Goal: Transaction & Acquisition: Purchase product/service

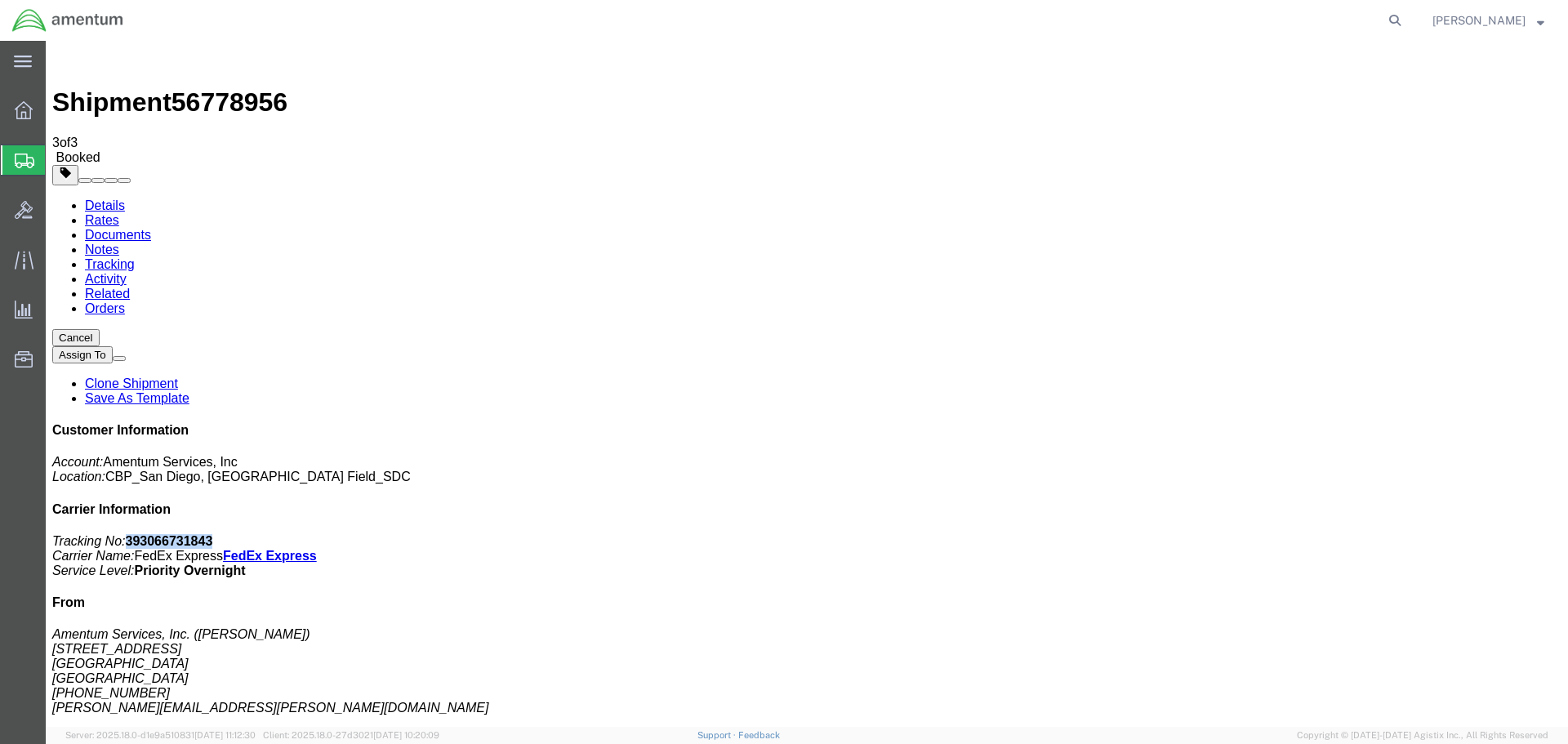
click at [119, 198] on link "Details" at bounding box center [105, 205] width 40 height 14
click link "Schedule pickup request"
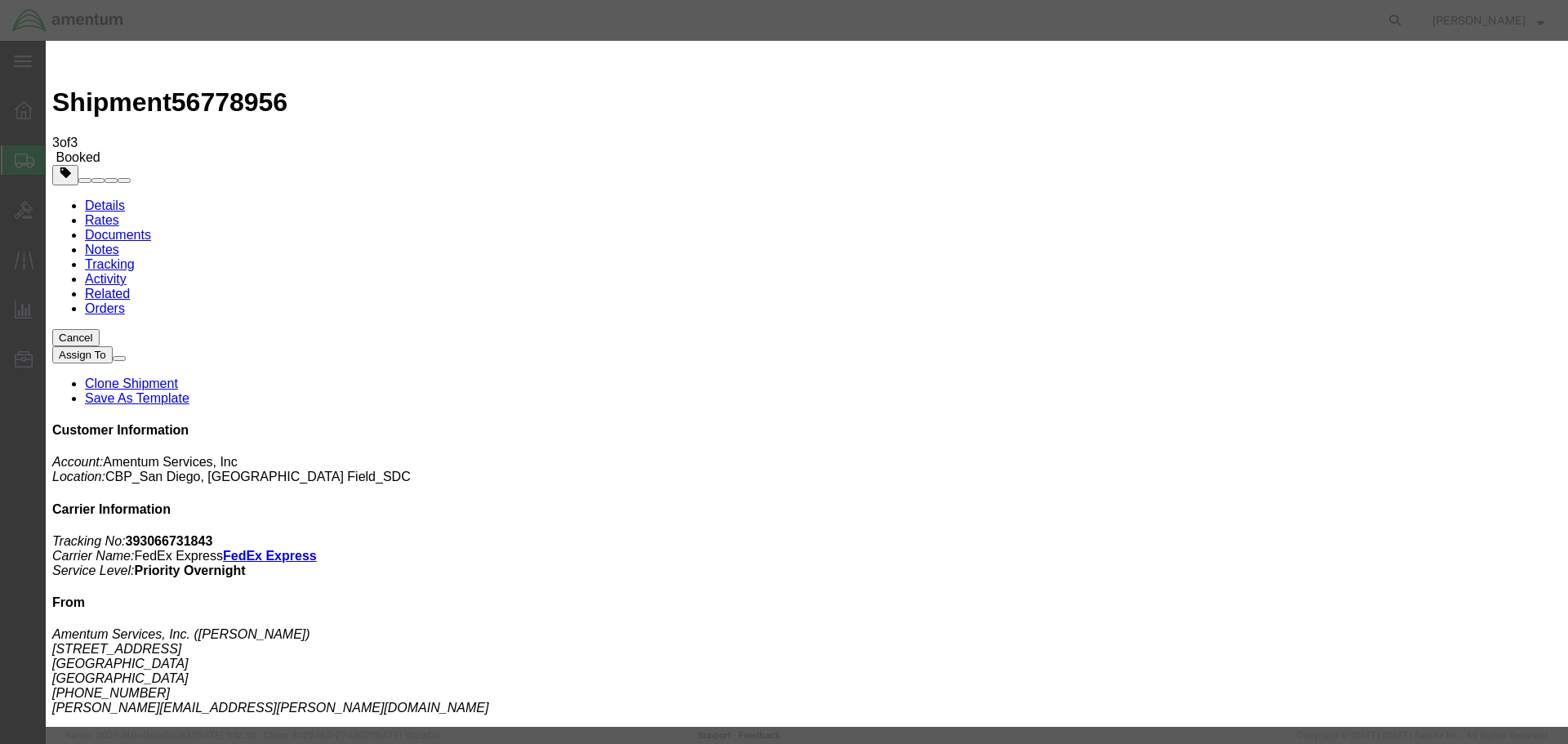
click button "Close"
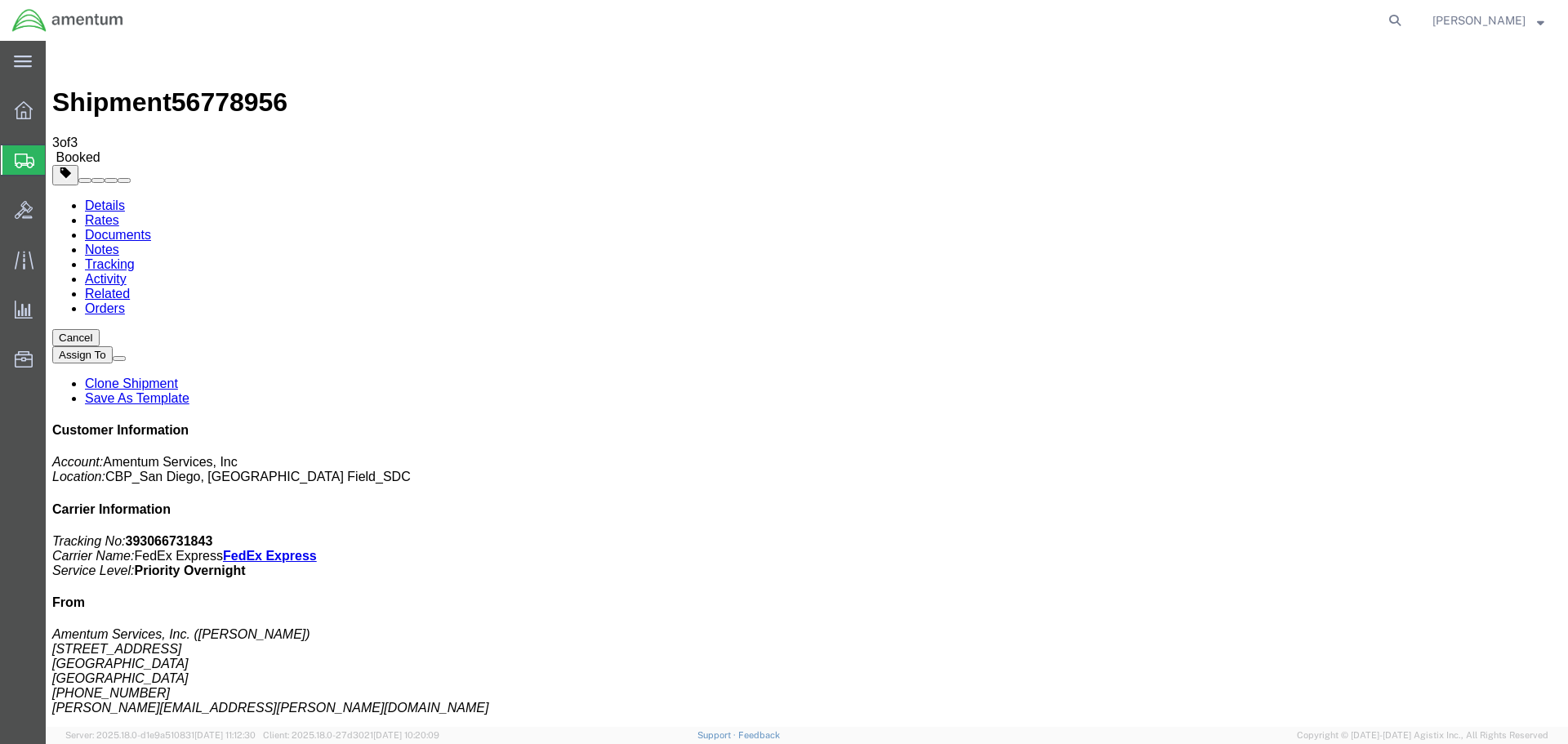
click link "Schedule pickup request"
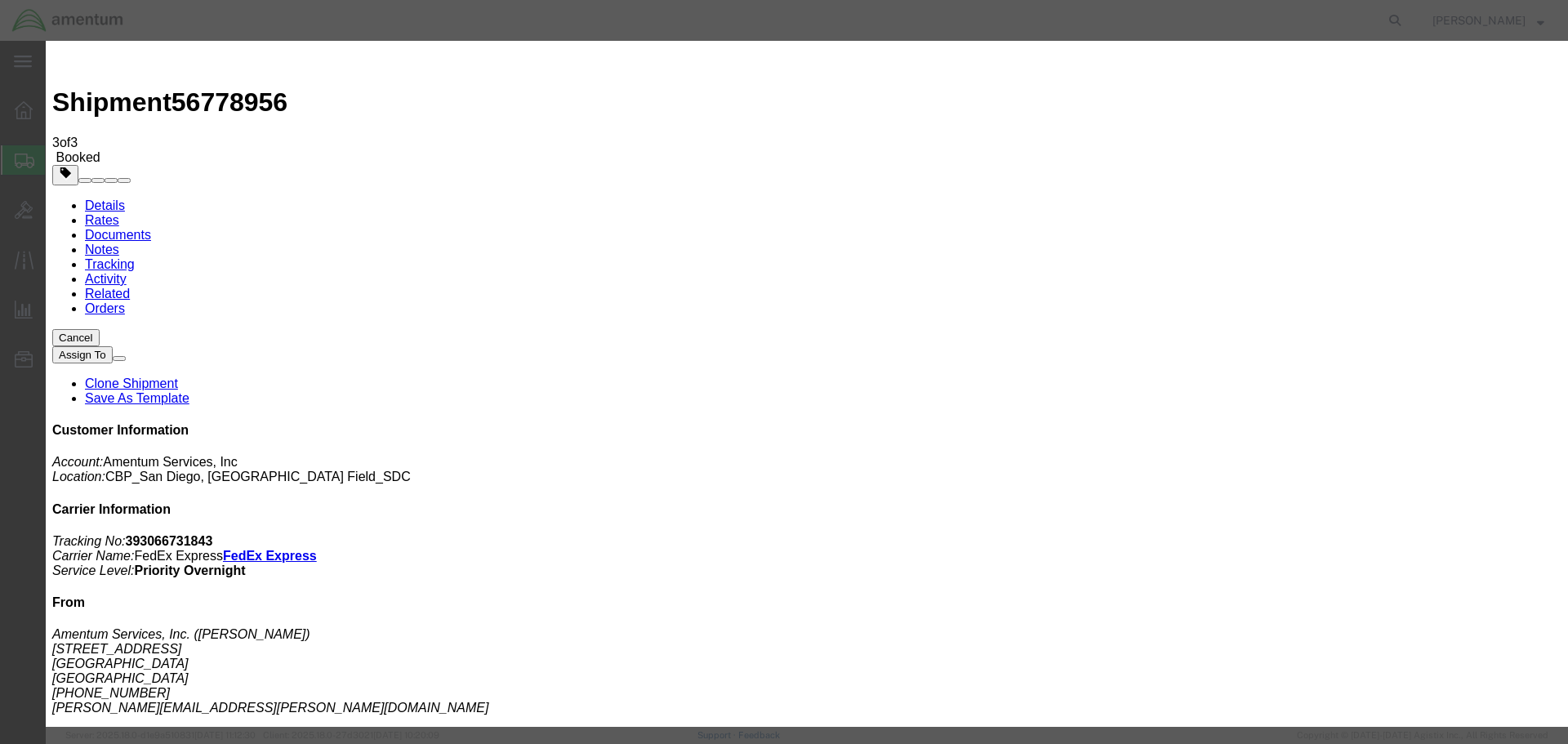
click button "Close"
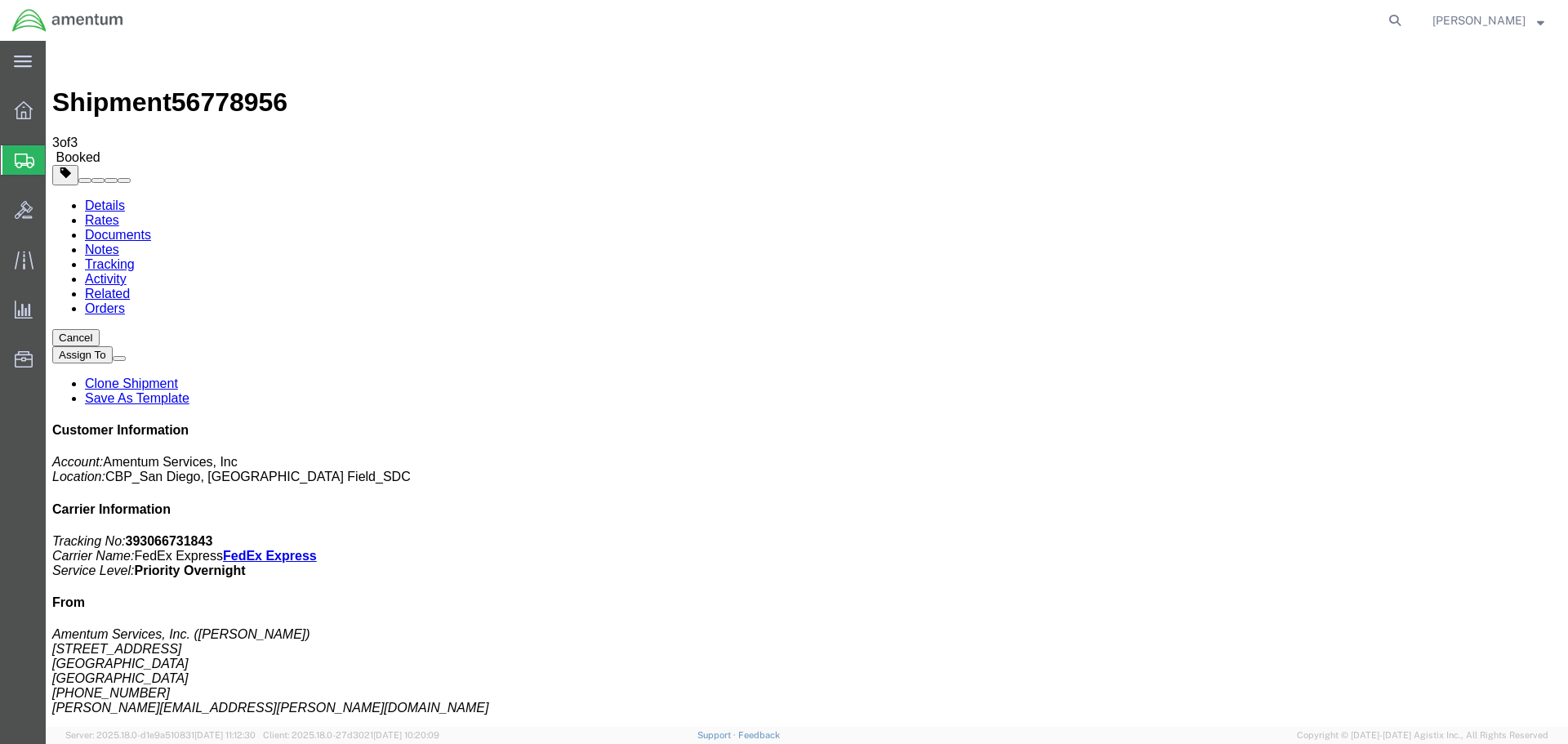
click span "button"
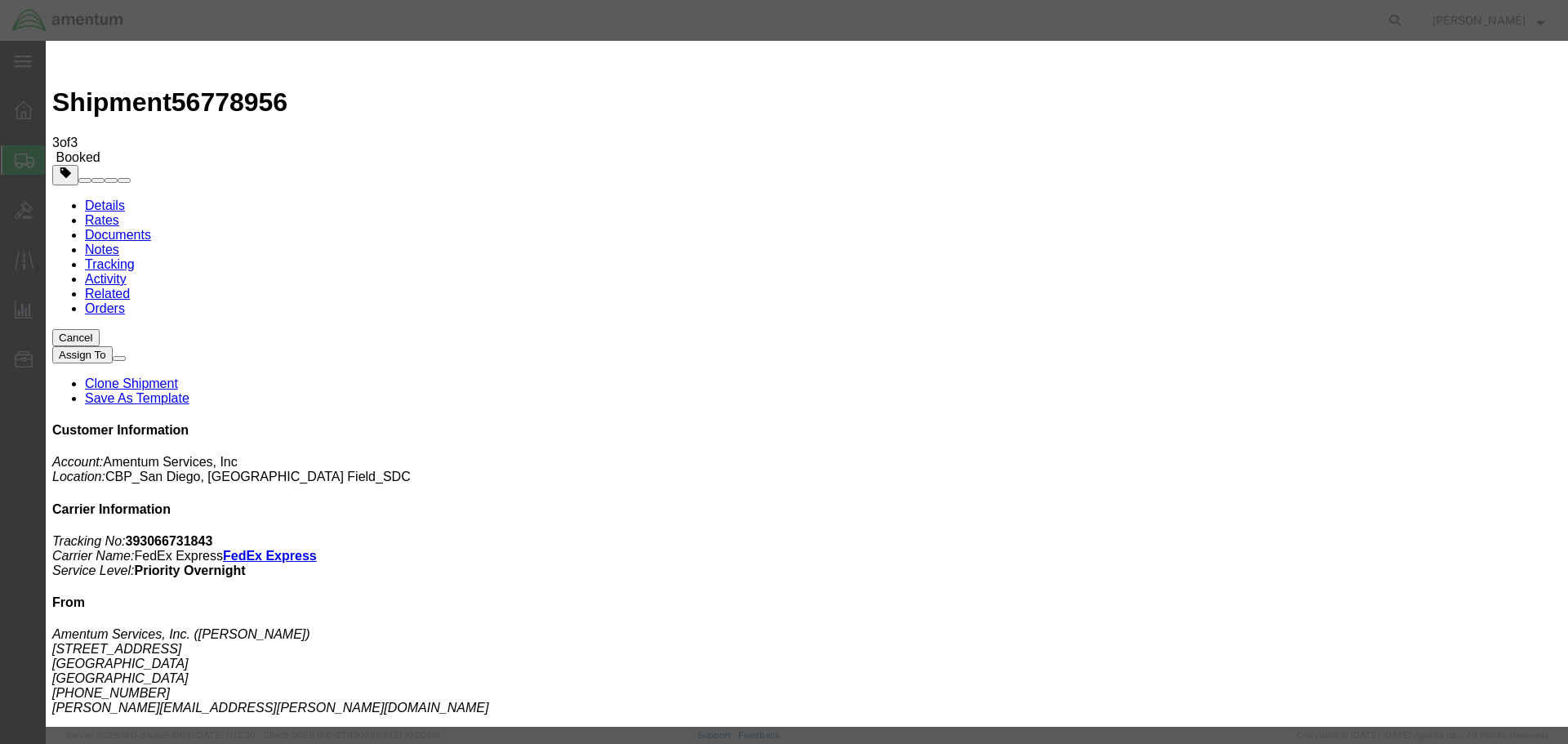
click div "[DATE] 3:00 PM"
type input "3:30 PM"
click button "Apply"
click button "Save"
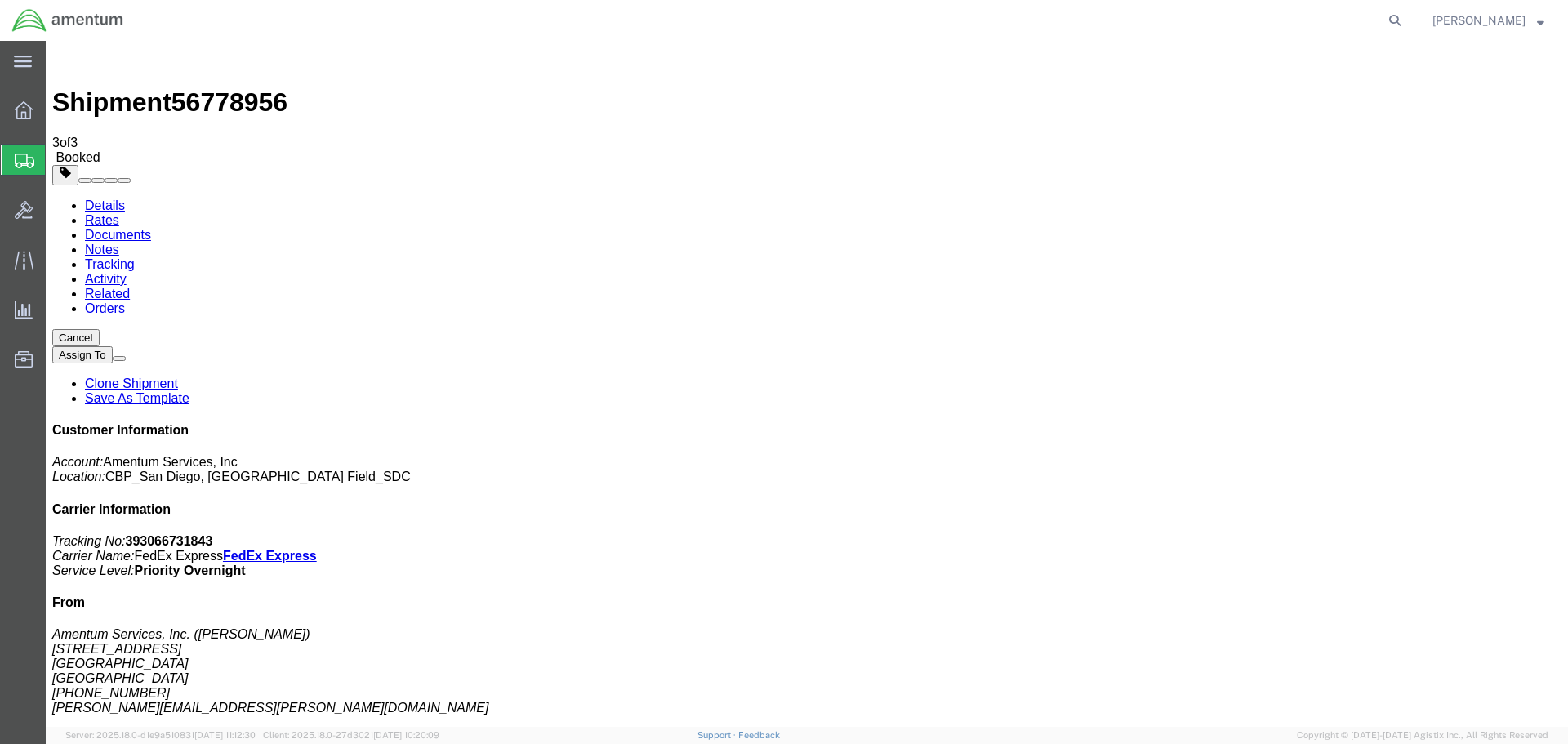
click button "Close"
click link "Schedule pickup request"
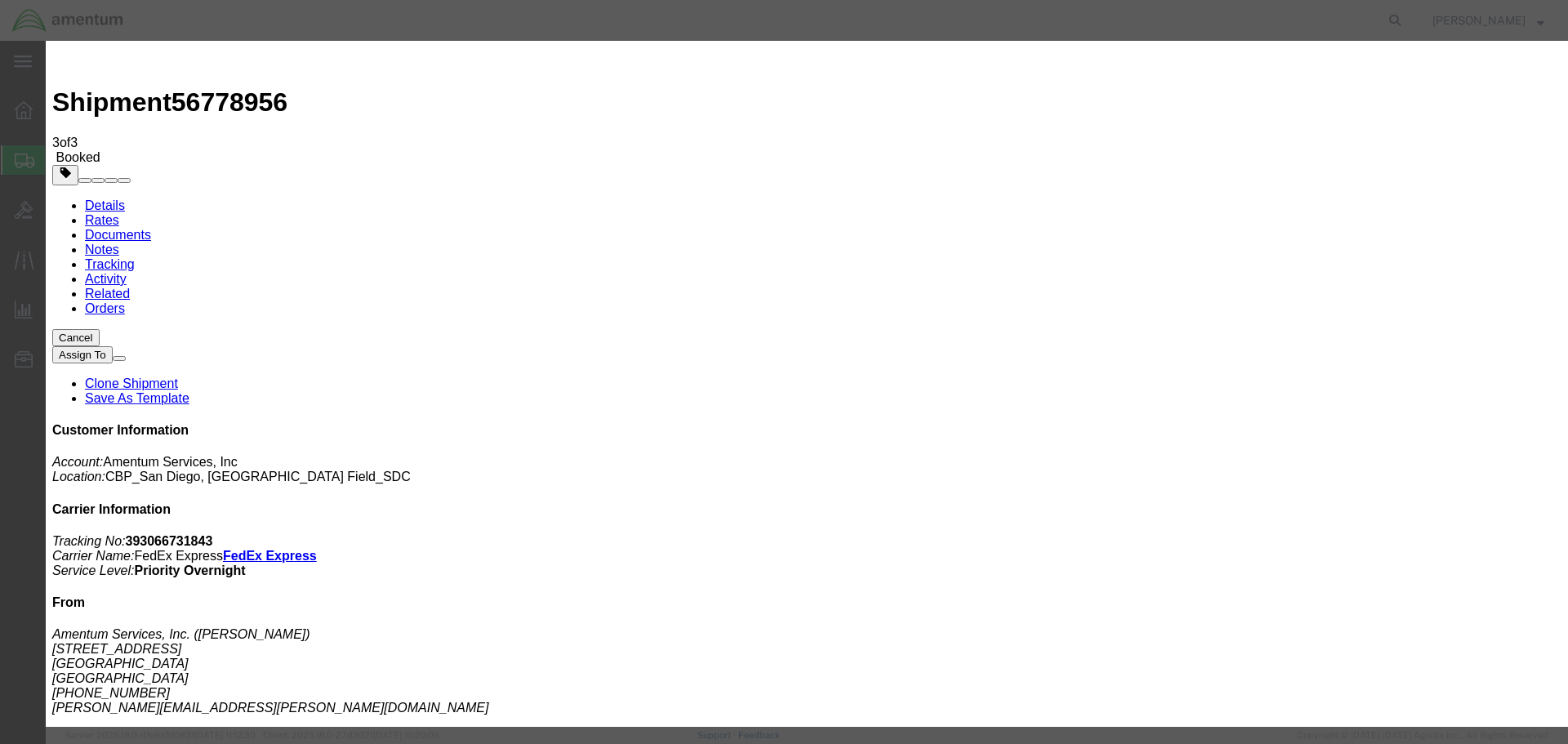
click button "Close"
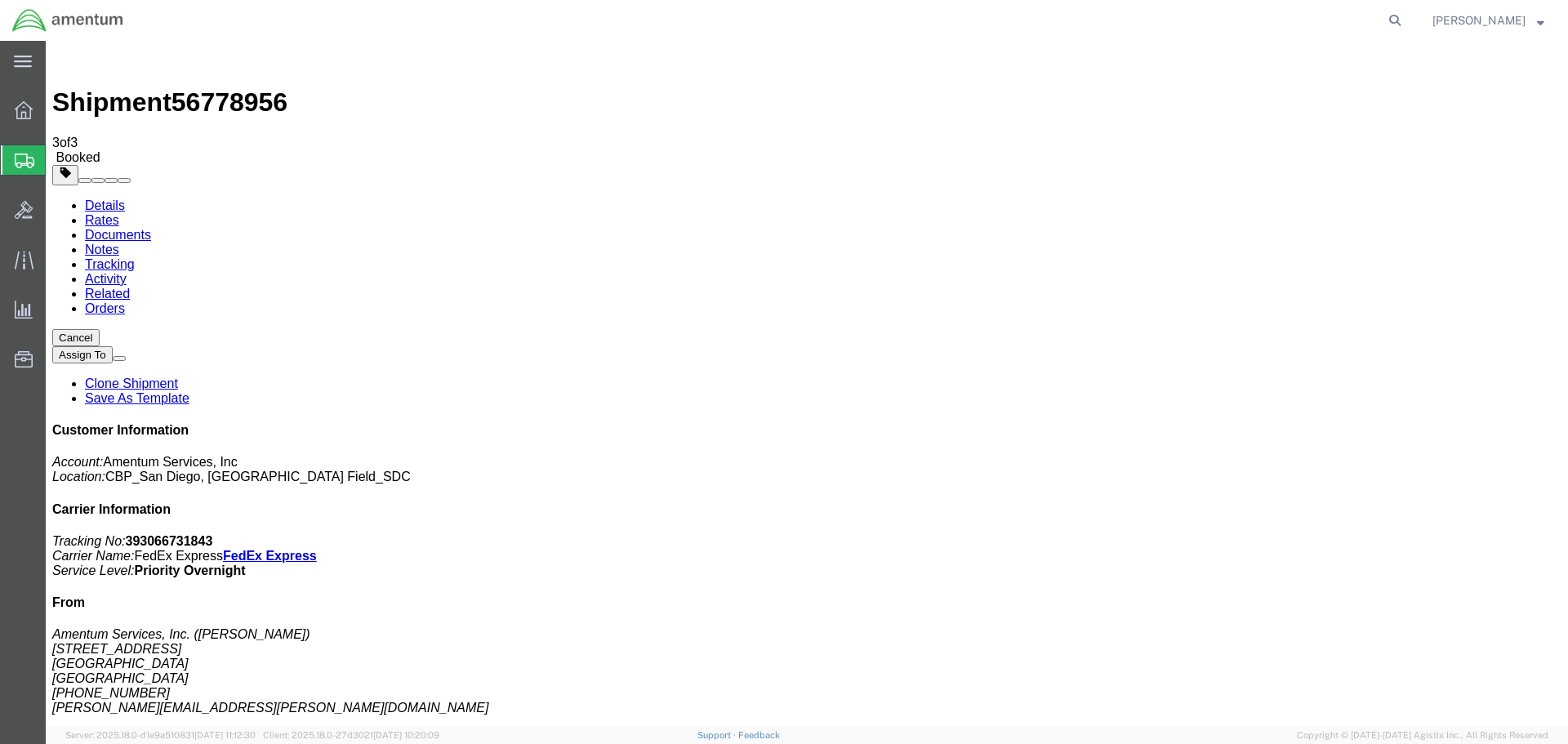
click button "button"
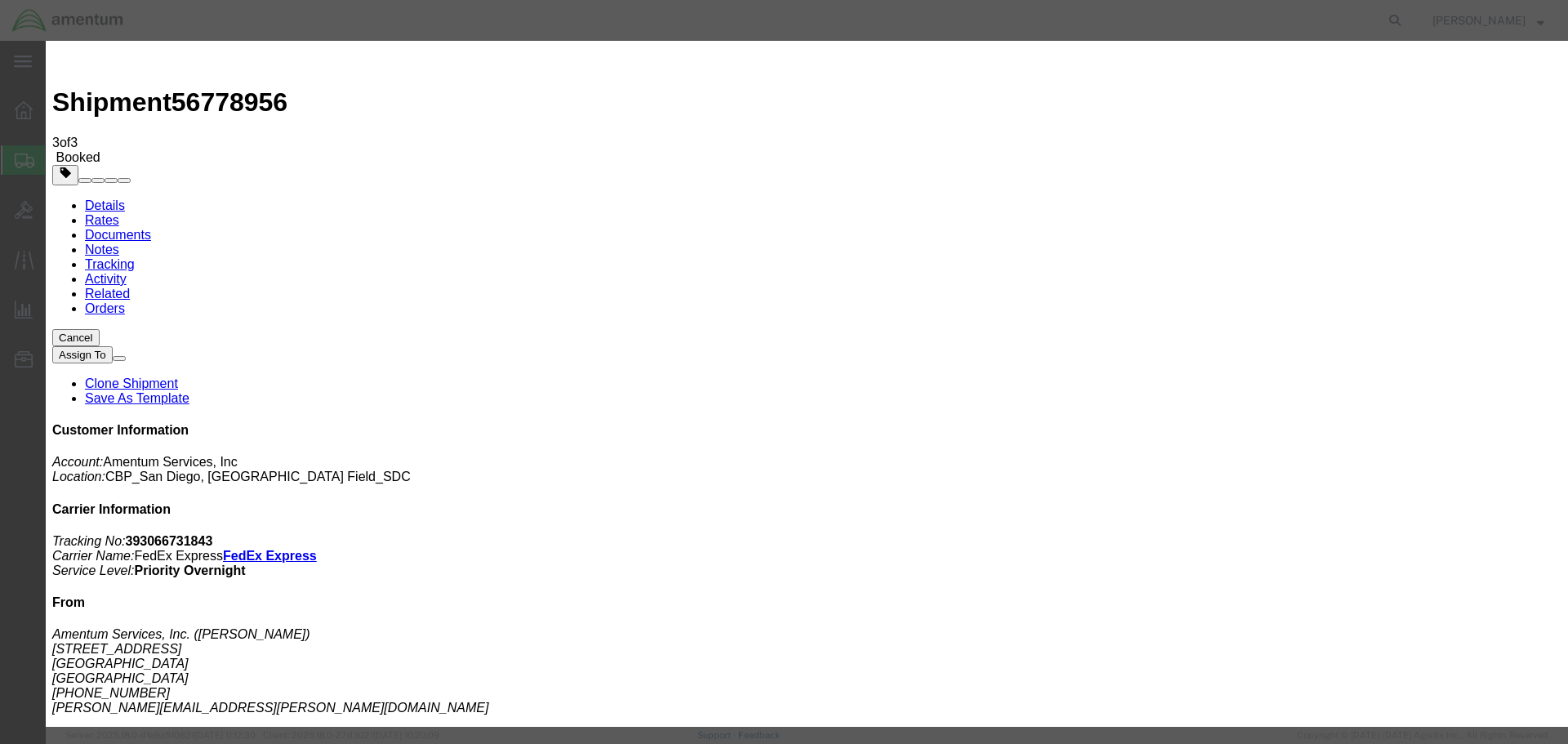
click div "[DATE] 3:30 PM"
type input "4:00 PM"
click button "Apply"
click button "Save"
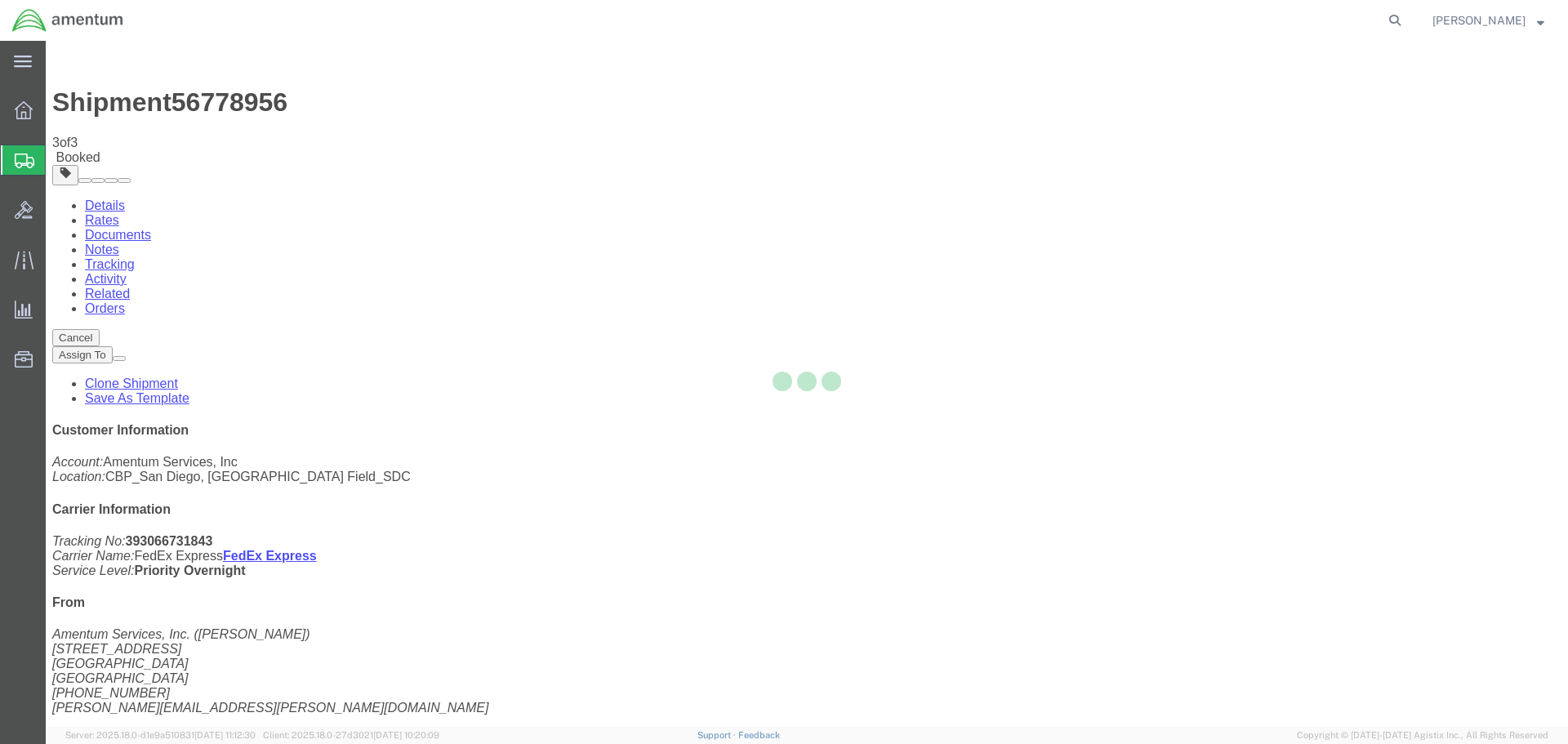
click at [1053, 194] on div at bounding box center [806, 383] width 1523 height 686
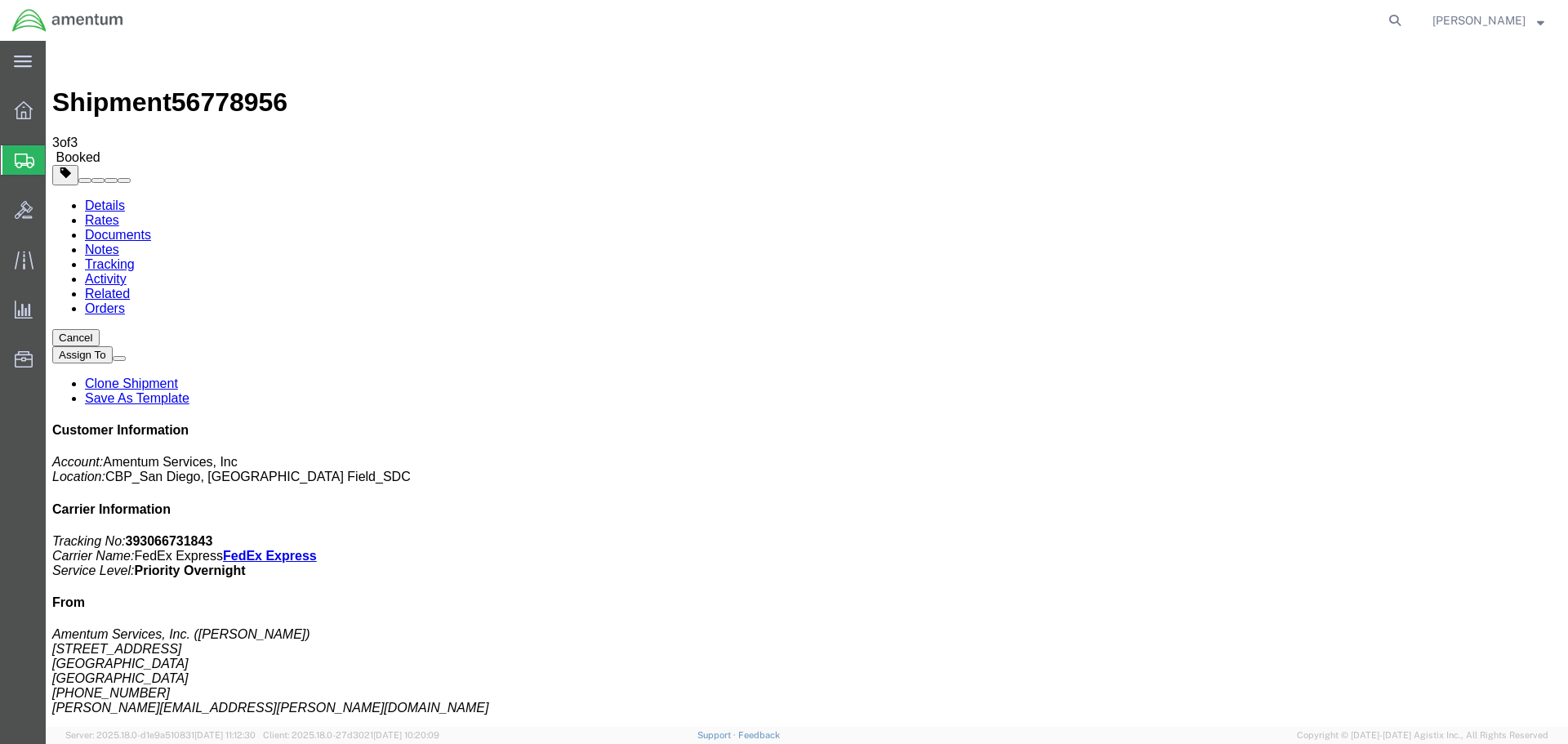
click button "Close"
click link "Schedule pickup request"
click at [0, 0] on span "Create Shipment" at bounding box center [0, 0] width 0 height 0
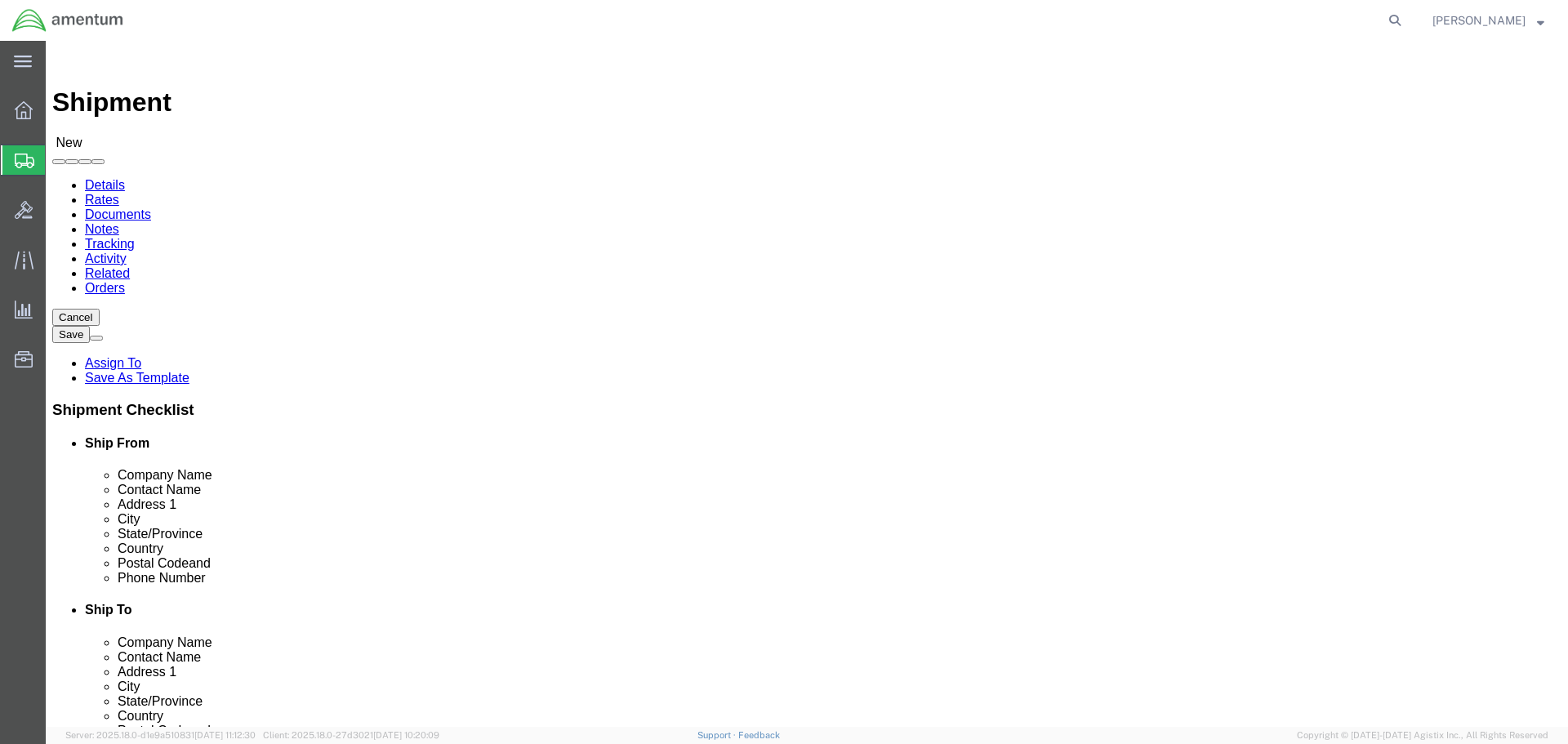
select select "MYPROFILE"
select select "CA"
type input "sac"
select select "49943"
select select "CA"
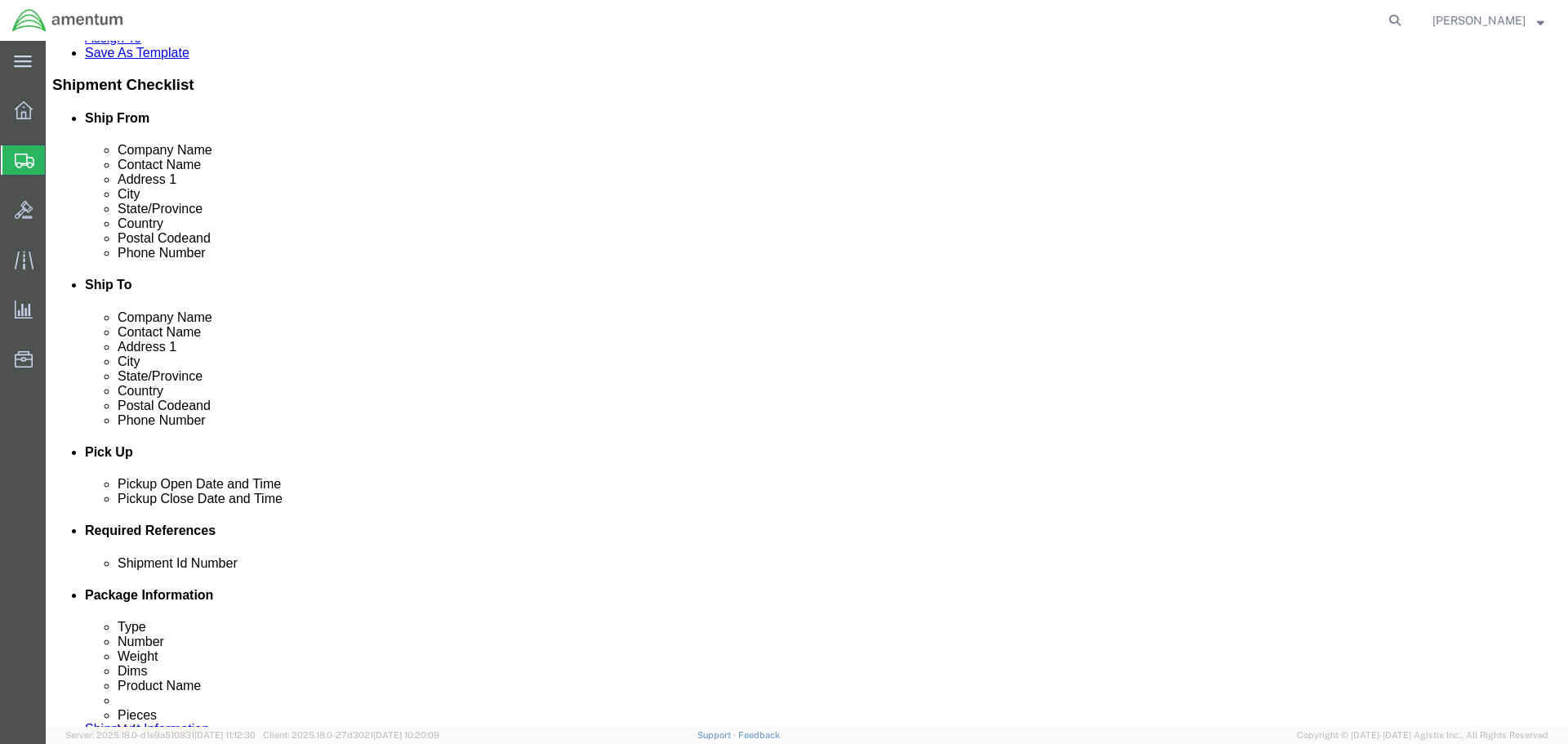
scroll to position [327, 0]
click div "[DATE] 2:00 PM"
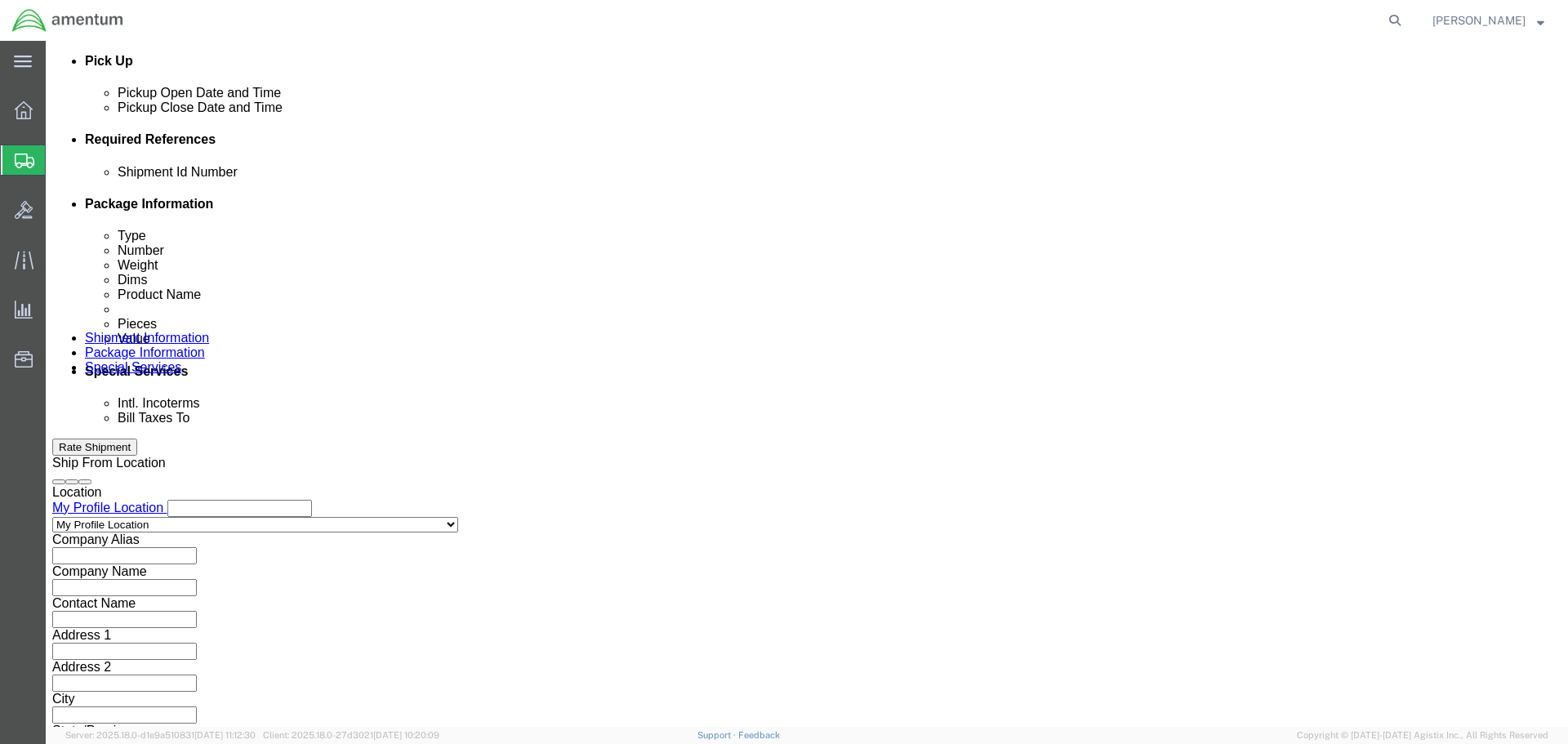
type input "3:00 PM"
click button "Apply"
click button "Add reference"
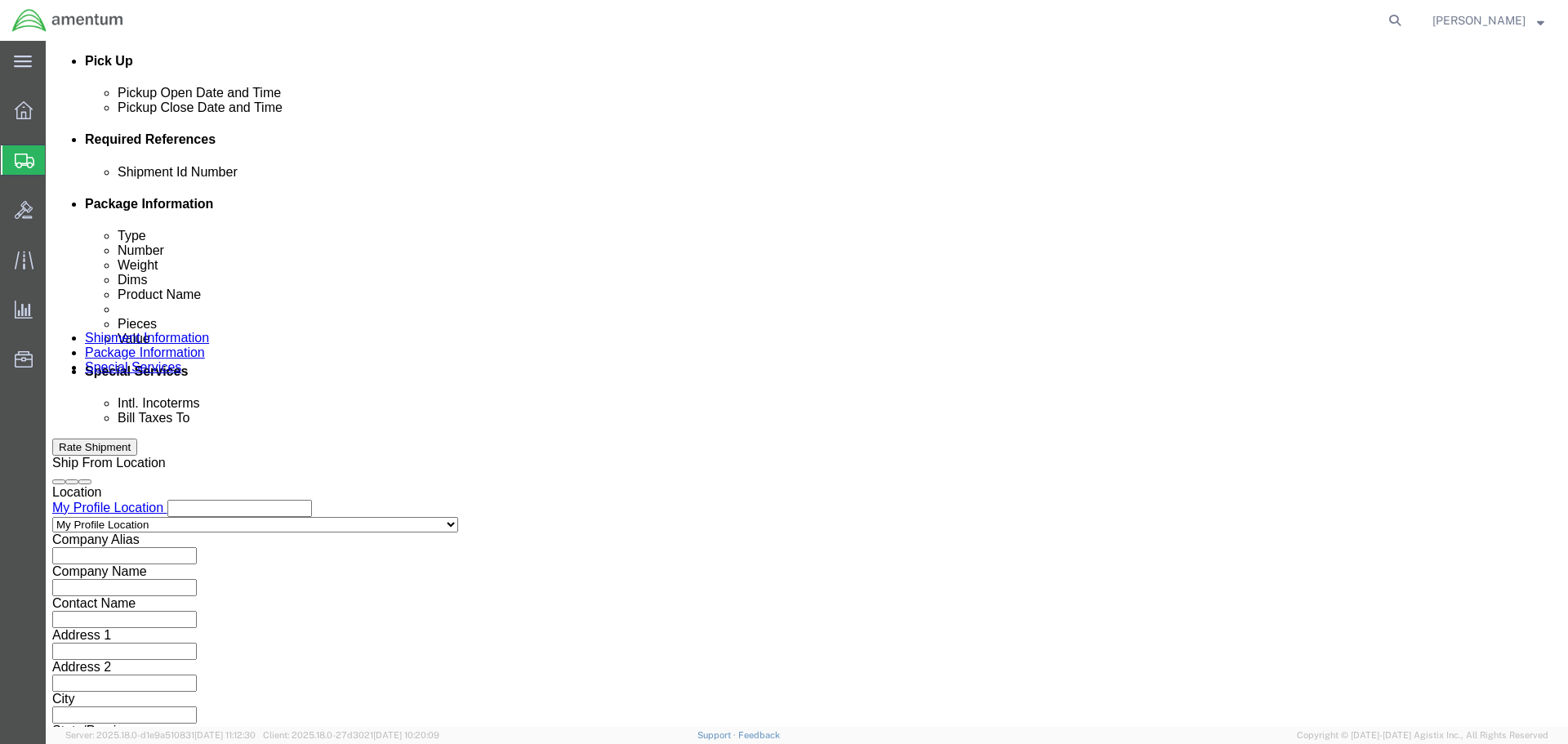
click input "text"
type input "753AM"
select select "PROJNUM"
type input "6118.03.03.2219.000.SDC.0000"
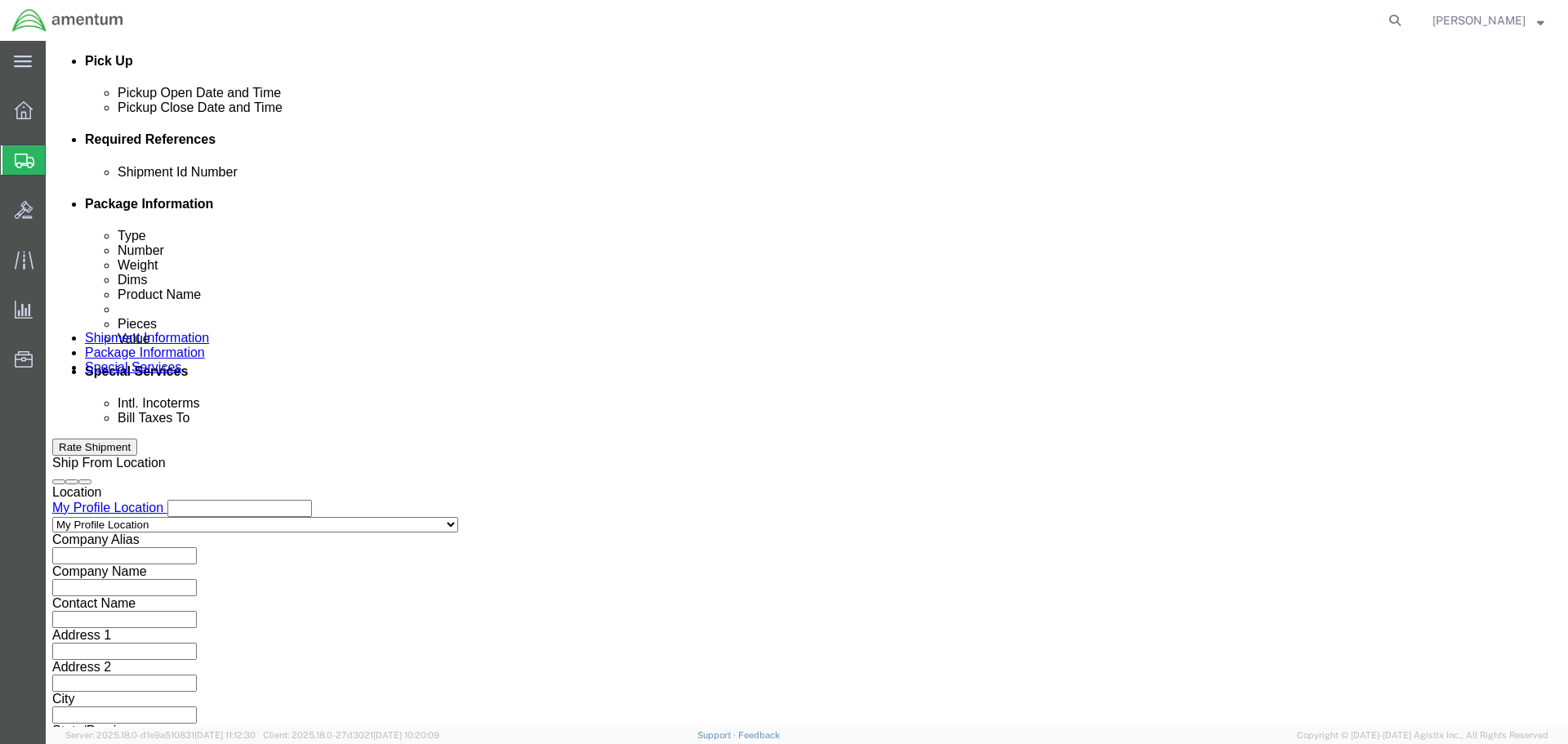
scroll to position [0, 0]
select select "DEPT"
type input "CBP"
select select "CUSTREF"
type input "SURVIVAL KIT"
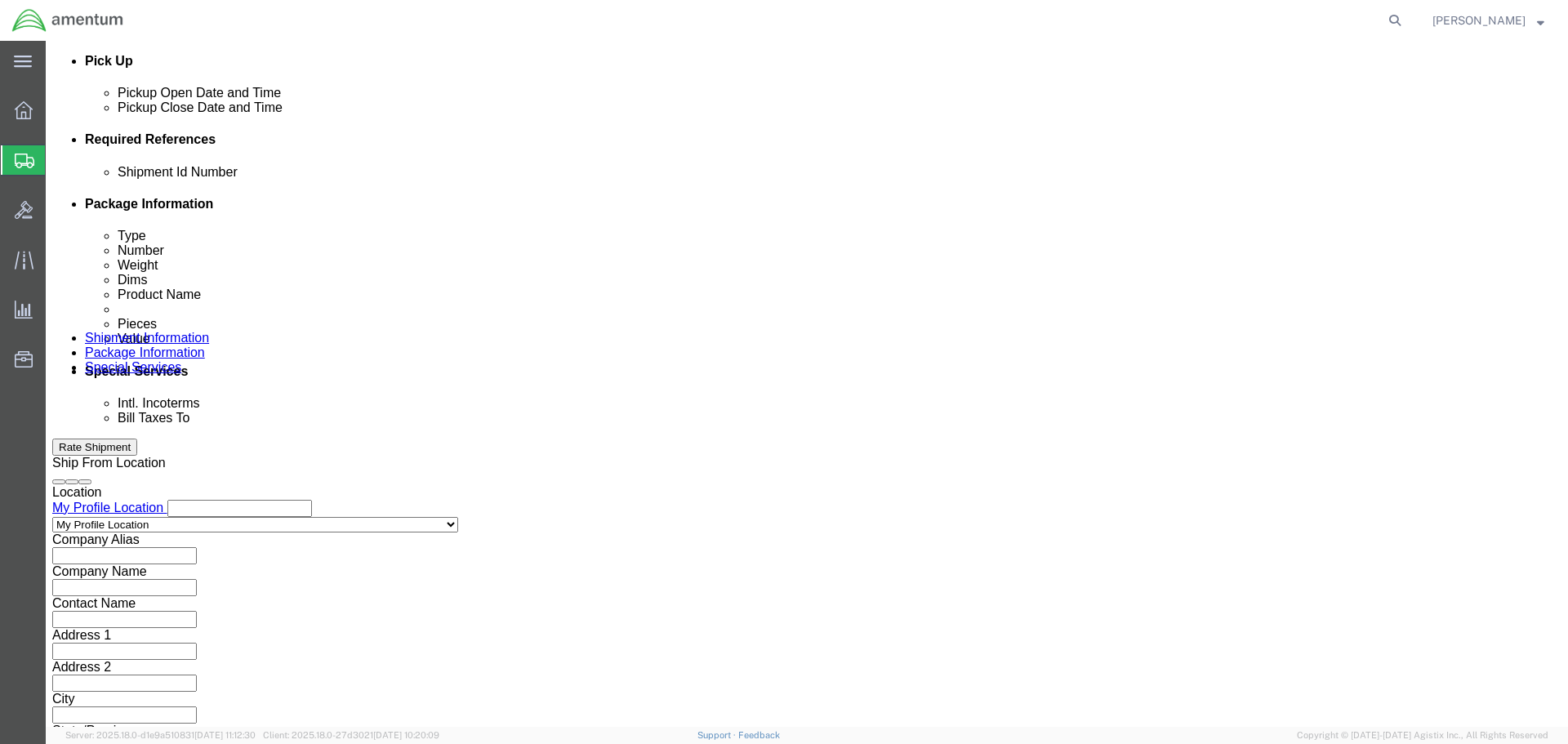
click button "Continue"
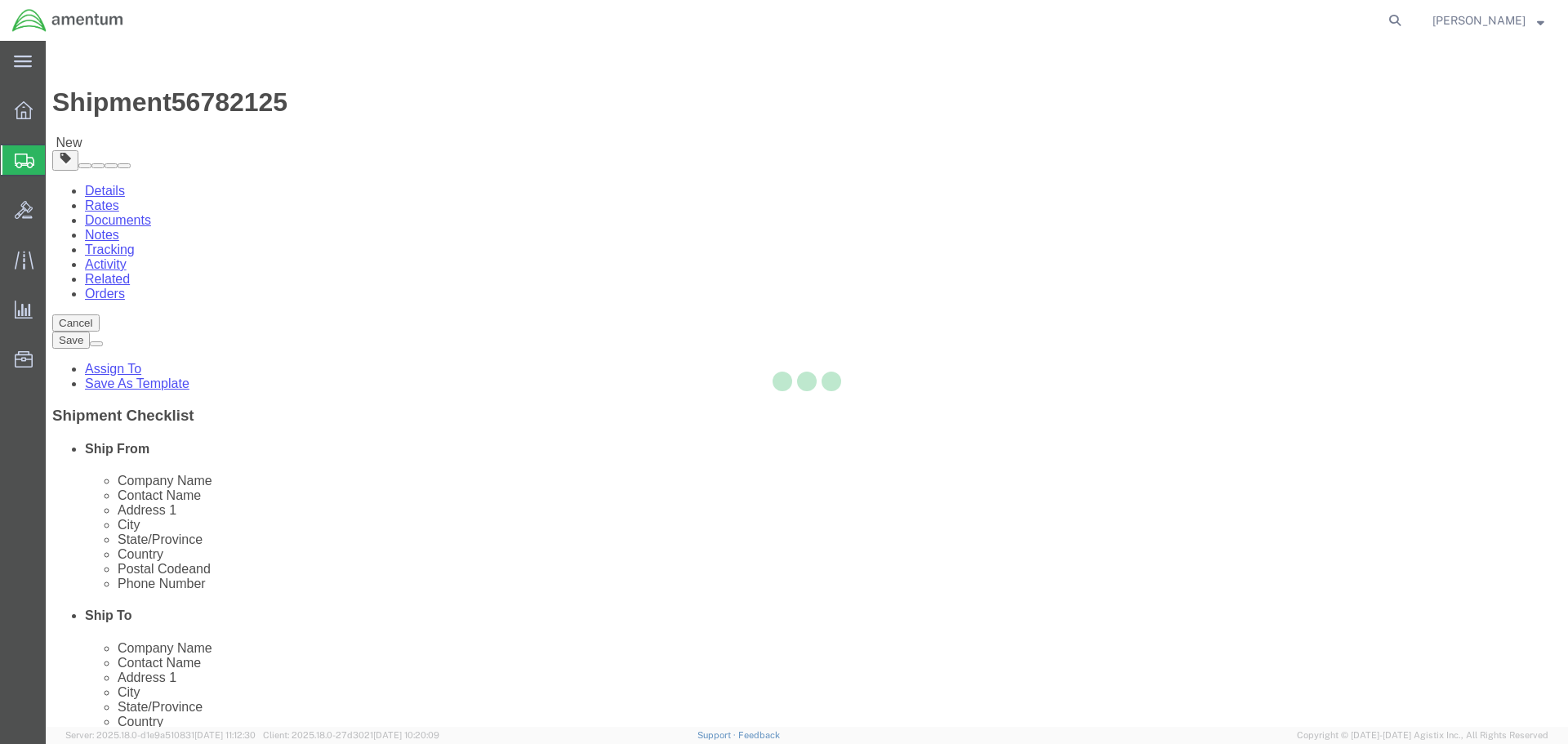
select select "CBOX"
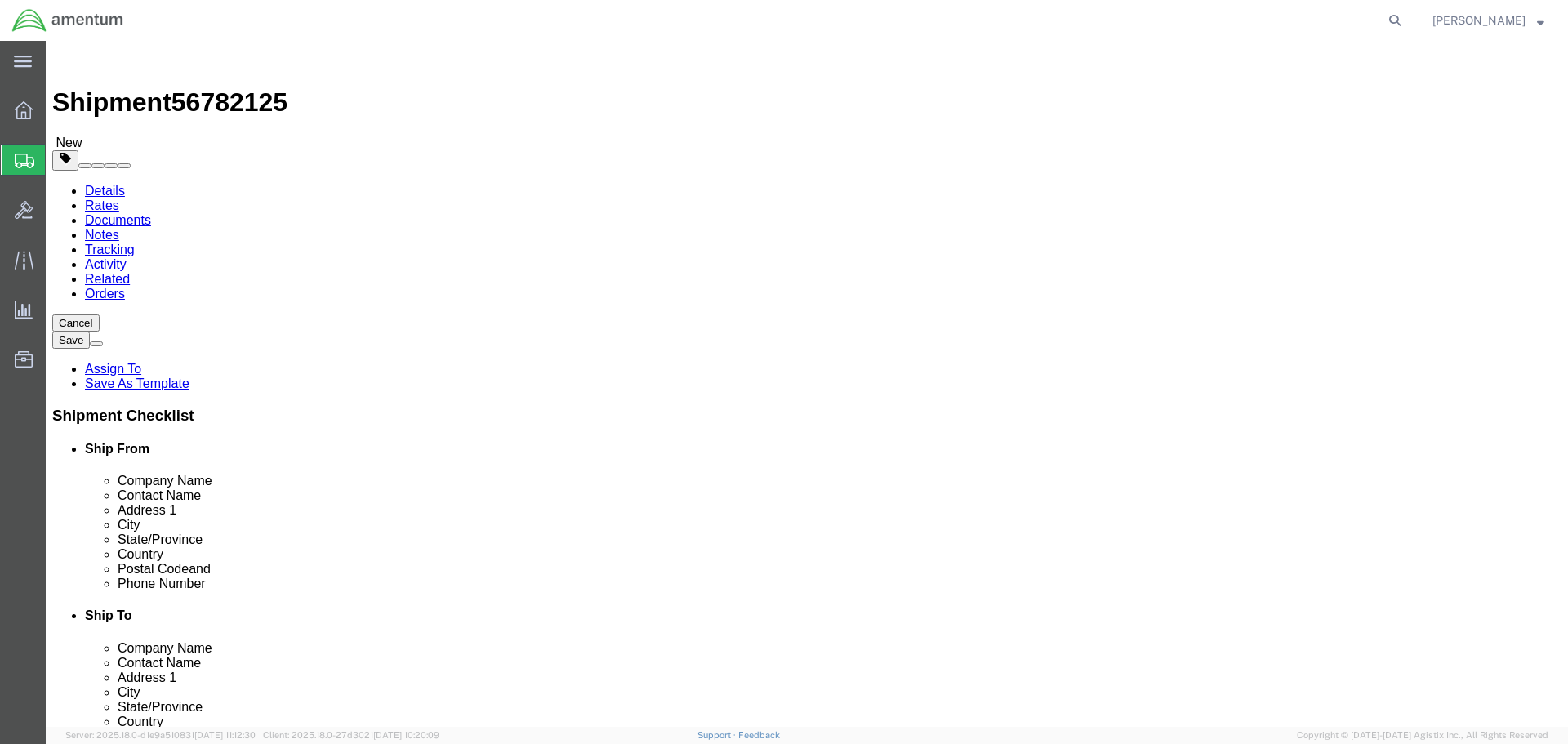
click input "text"
type input "18"
type input "12"
type input "8"
type input "17"
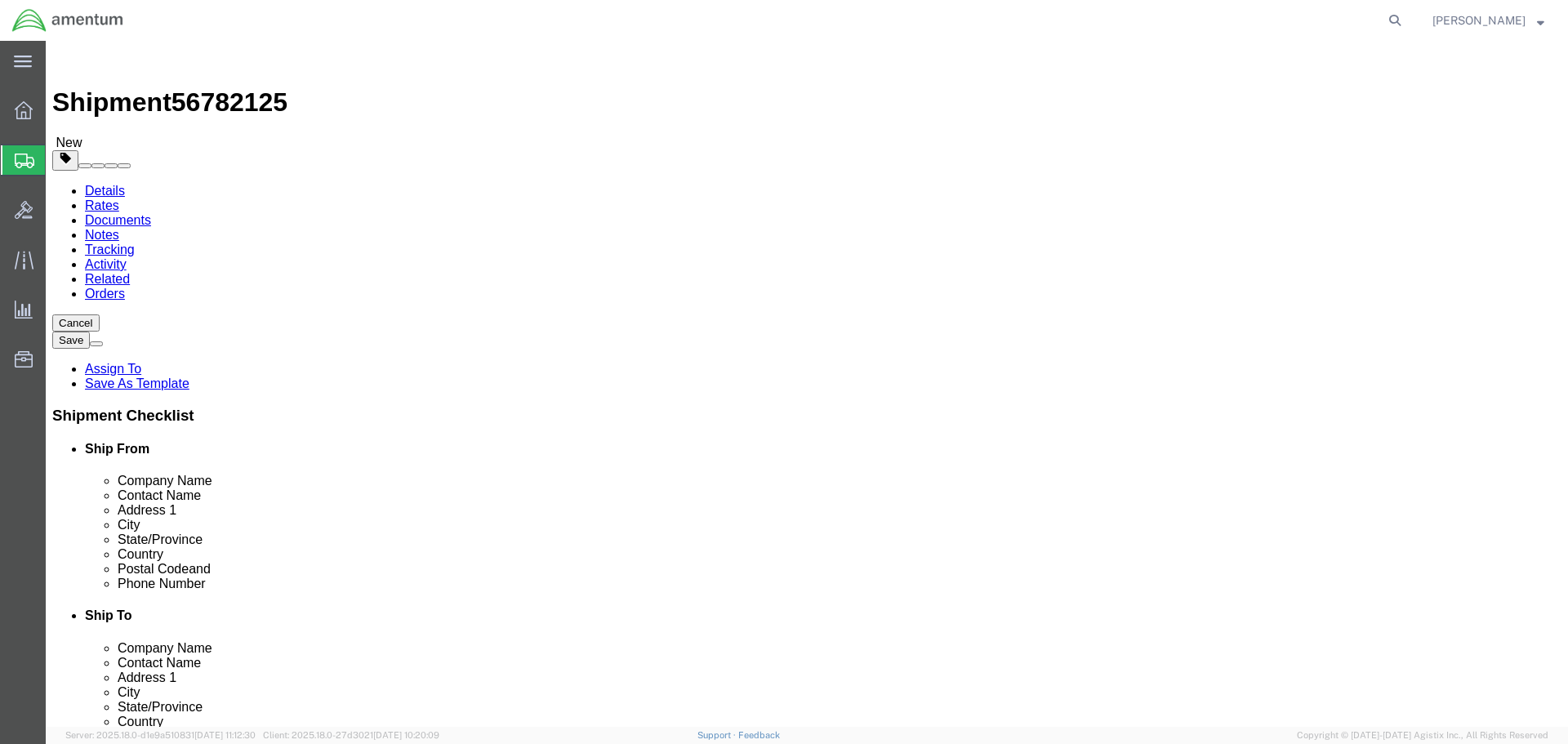
click link "Add Content"
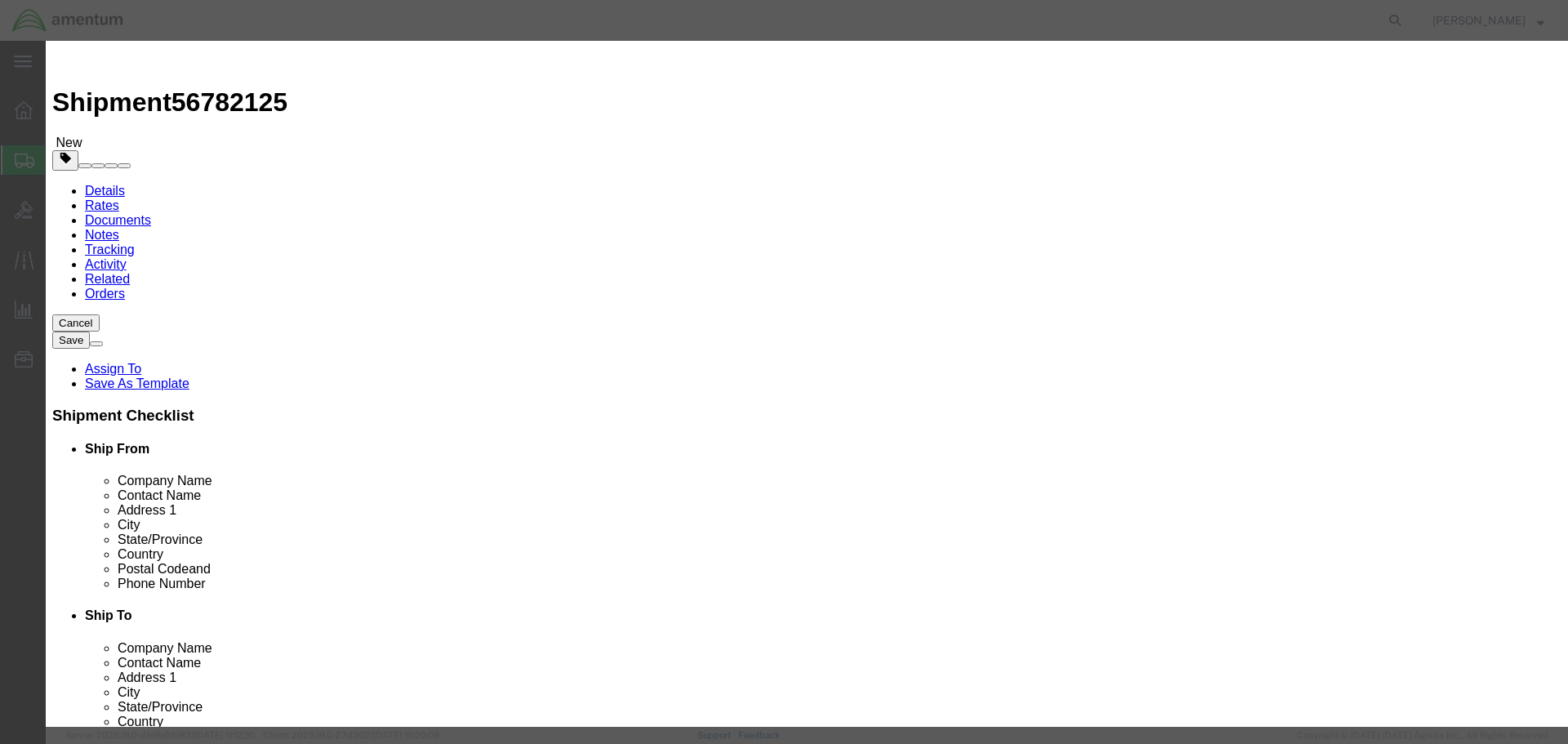
click input "text"
type input "SURVIVAL KIT"
select select "USD"
type input "S3015-101"
type input "SURVIVAL KIT"
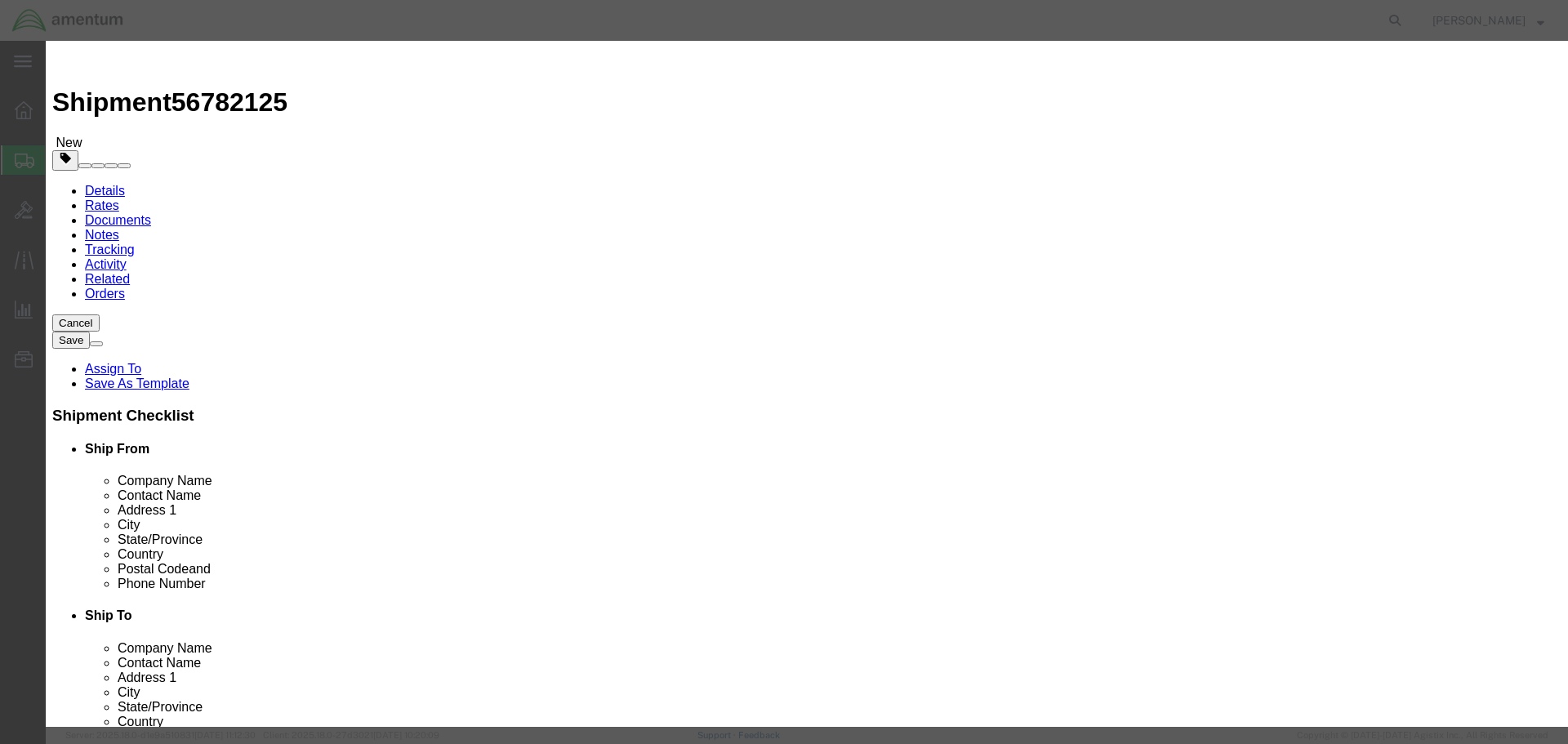
type input "1"
type input "81"
click input "checkbox"
checkbox input "true"
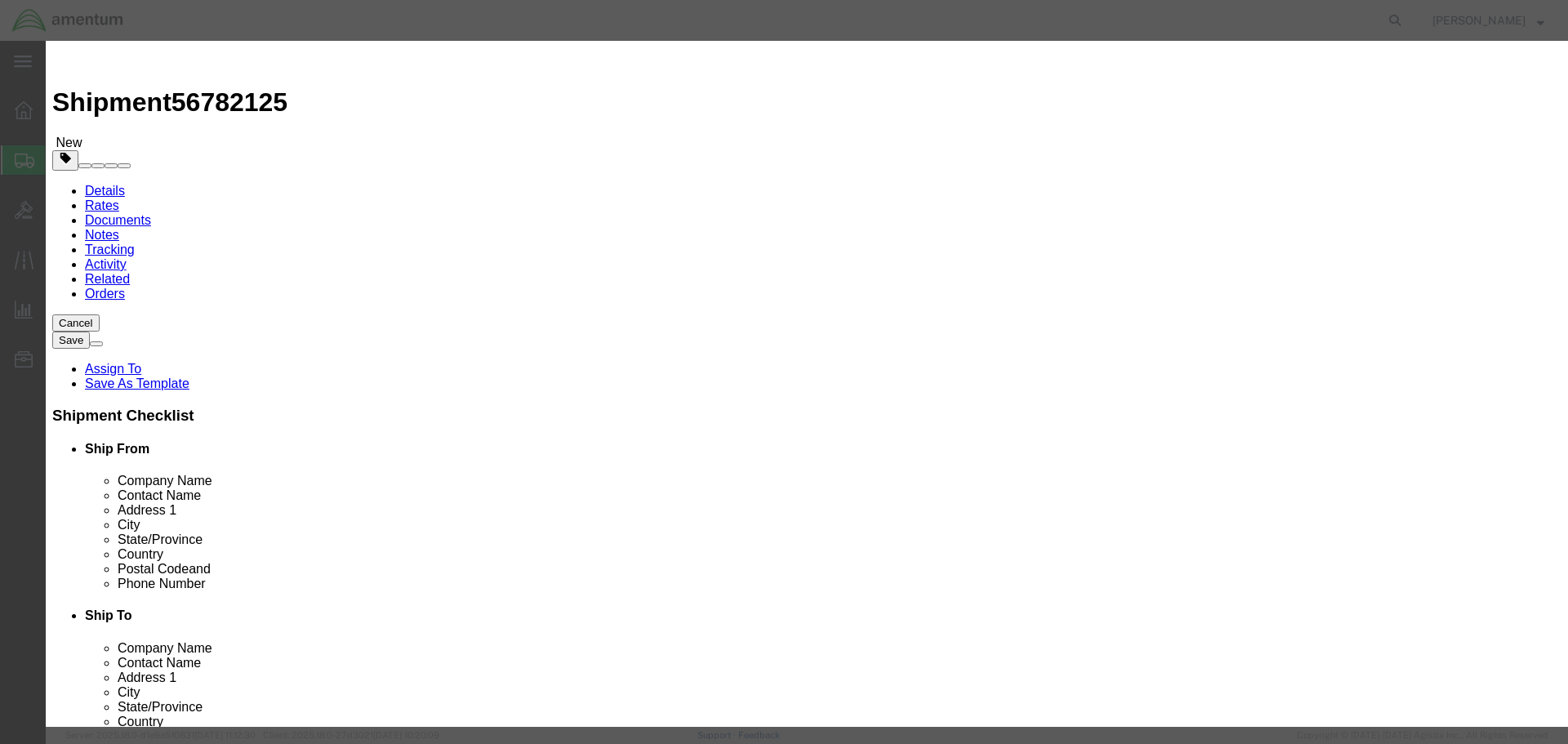
click input "text"
type input "Life-Saving Appliances, Not-Self Inflating"
type input "3072"
select select "9 Miscellaneous"
type input "1"
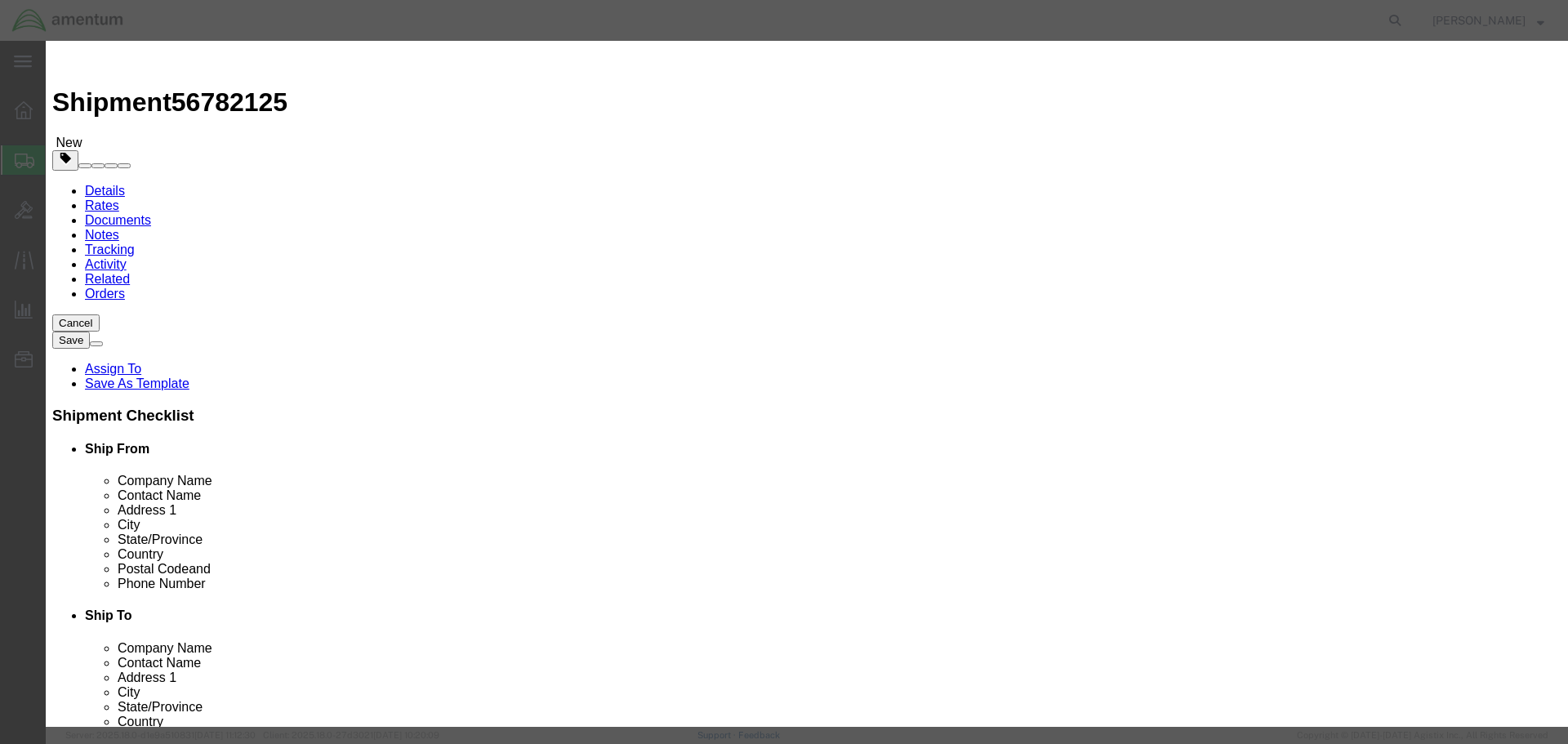
select select "BOXES"
select select "FIBERBOARD"
type input "955"
type input "7.7"
select select "KGS"
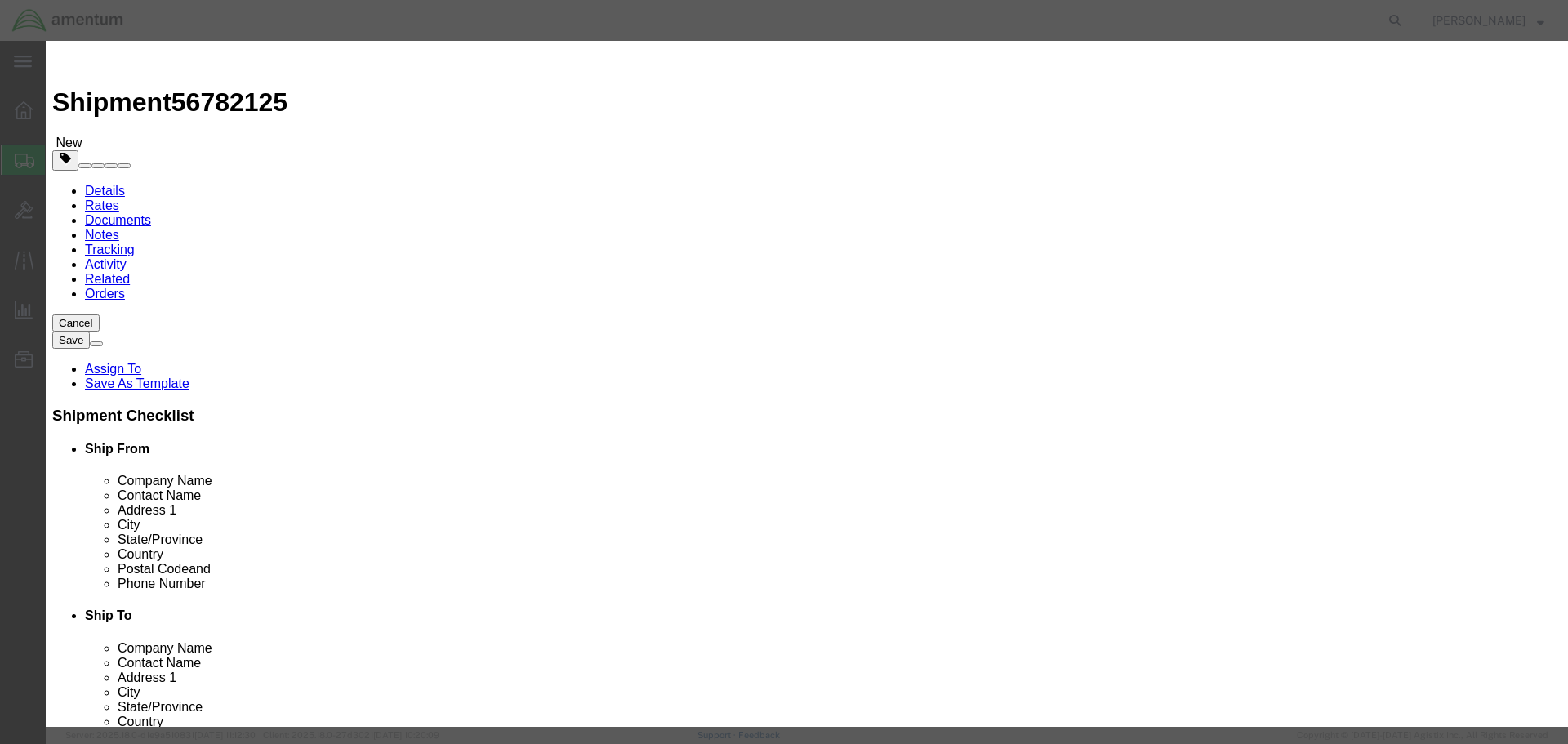
scroll to position [338, 0]
type input "CHEMTREC"
type input "CCN 216832"
type input "[PHONE_NUMBER]"
click button "Save & Close"
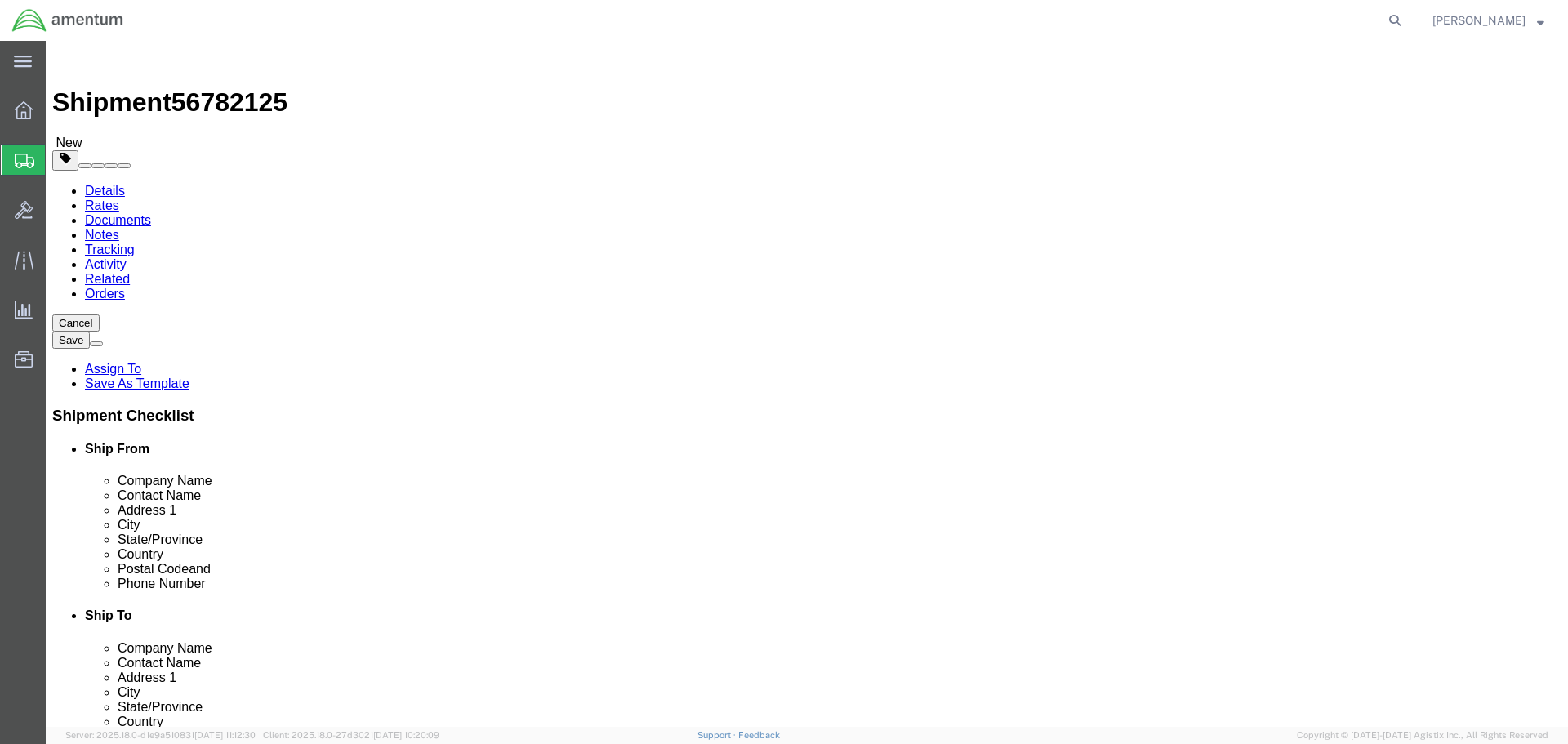
click button "Continue"
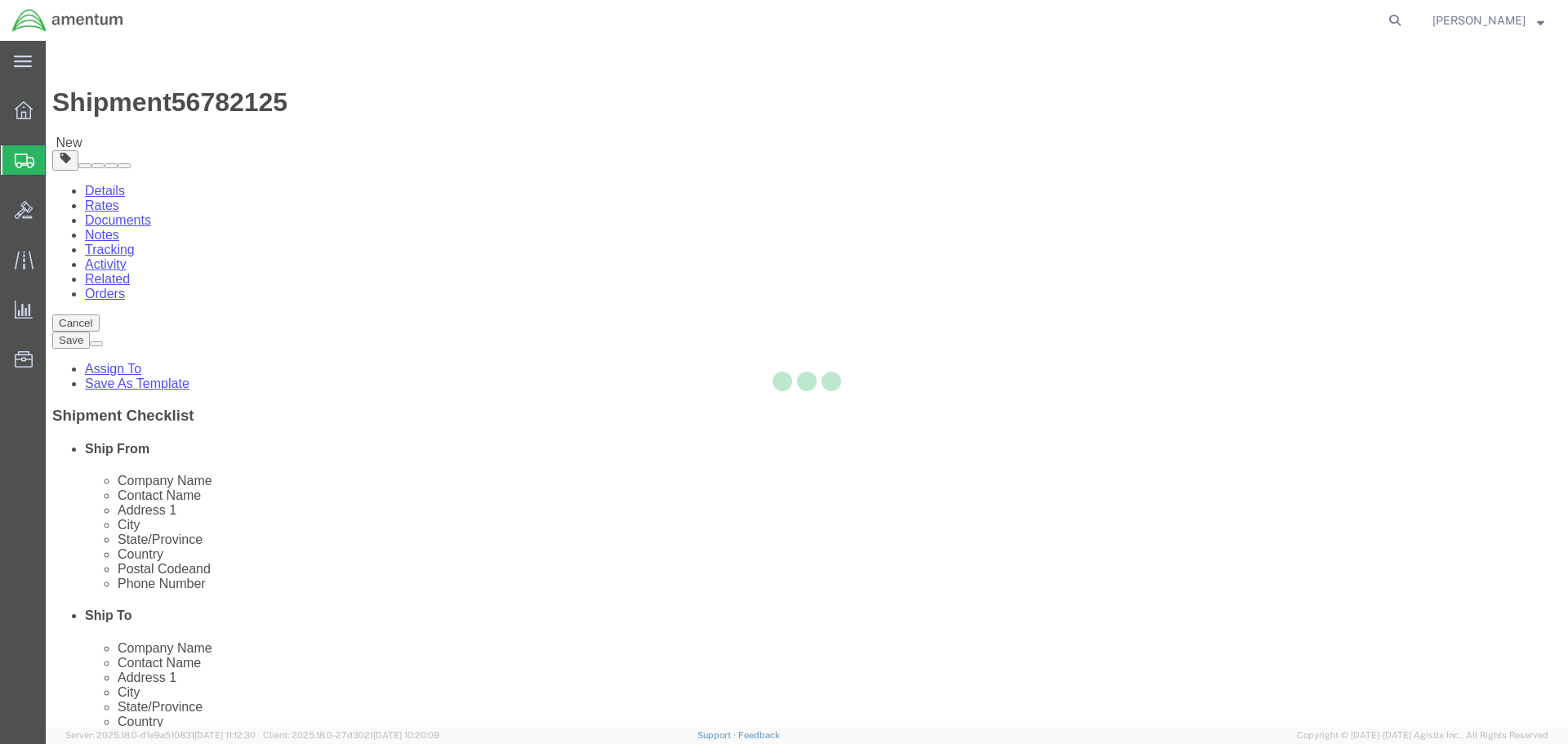
select select
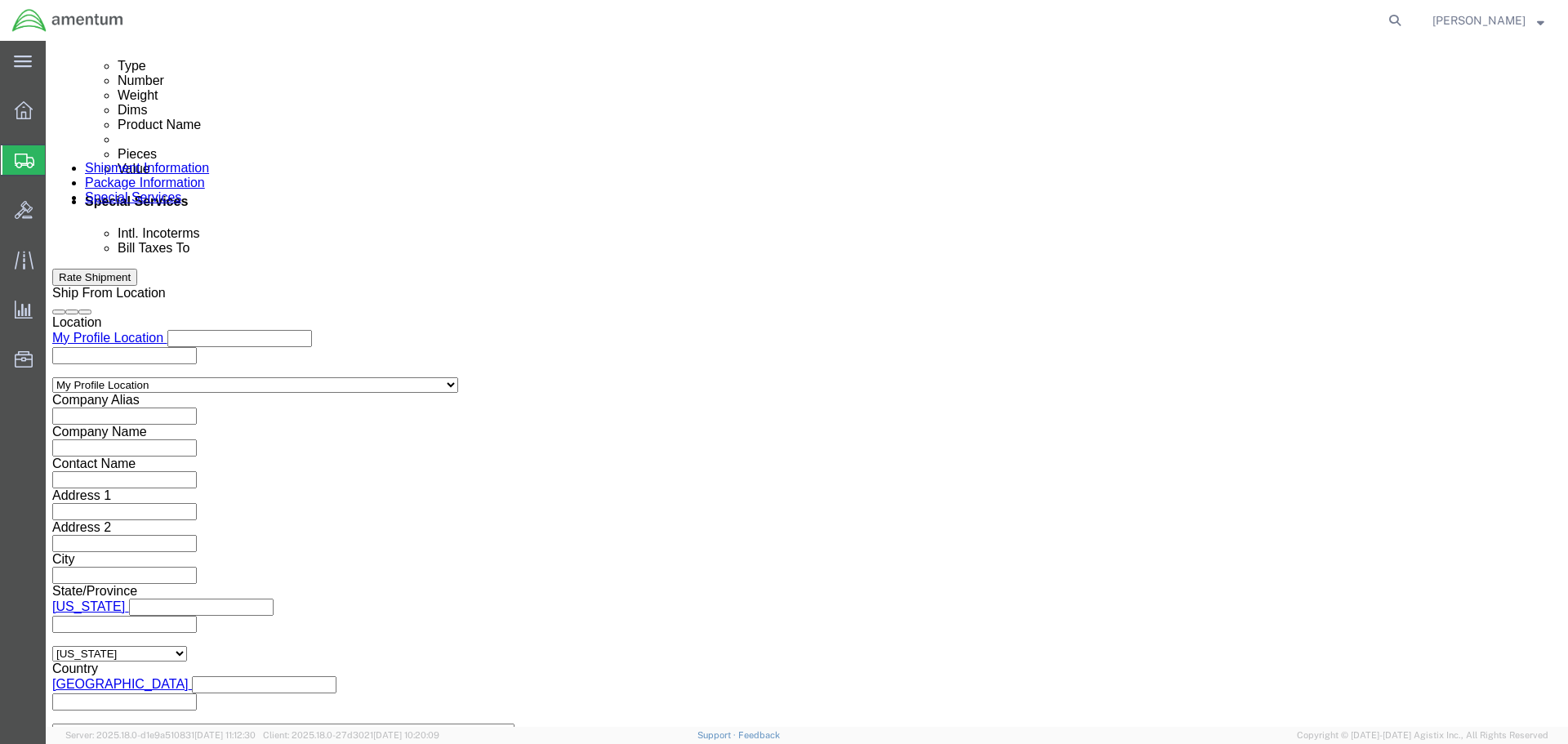
scroll to position [899, 0]
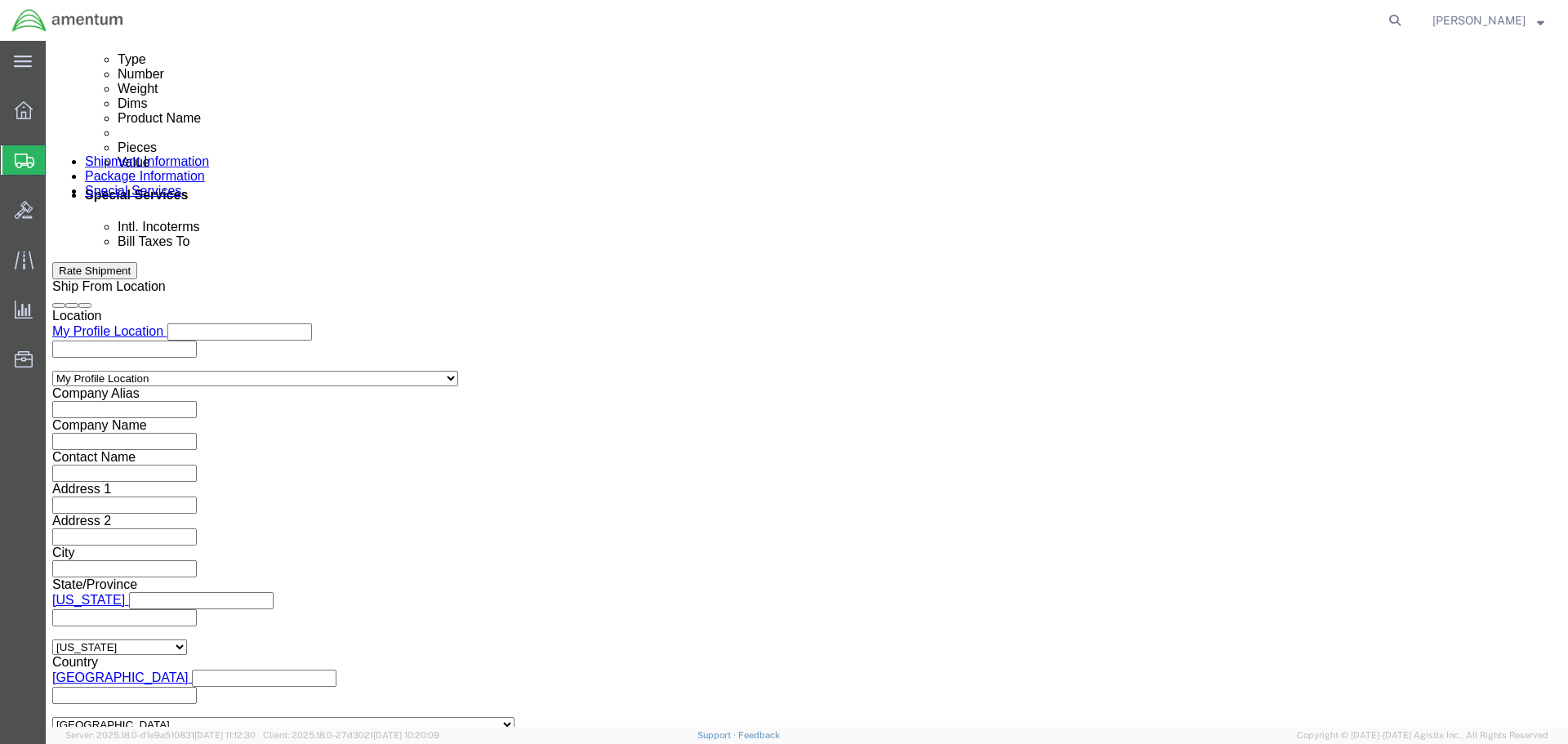
click input "text"
paste input "[PERSON_NAME][EMAIL_ADDRESS][PERSON_NAME][DOMAIN_NAME]"
type input "[PERSON_NAME][EMAIL_ADDRESS][PERSON_NAME][DOMAIN_NAME]"
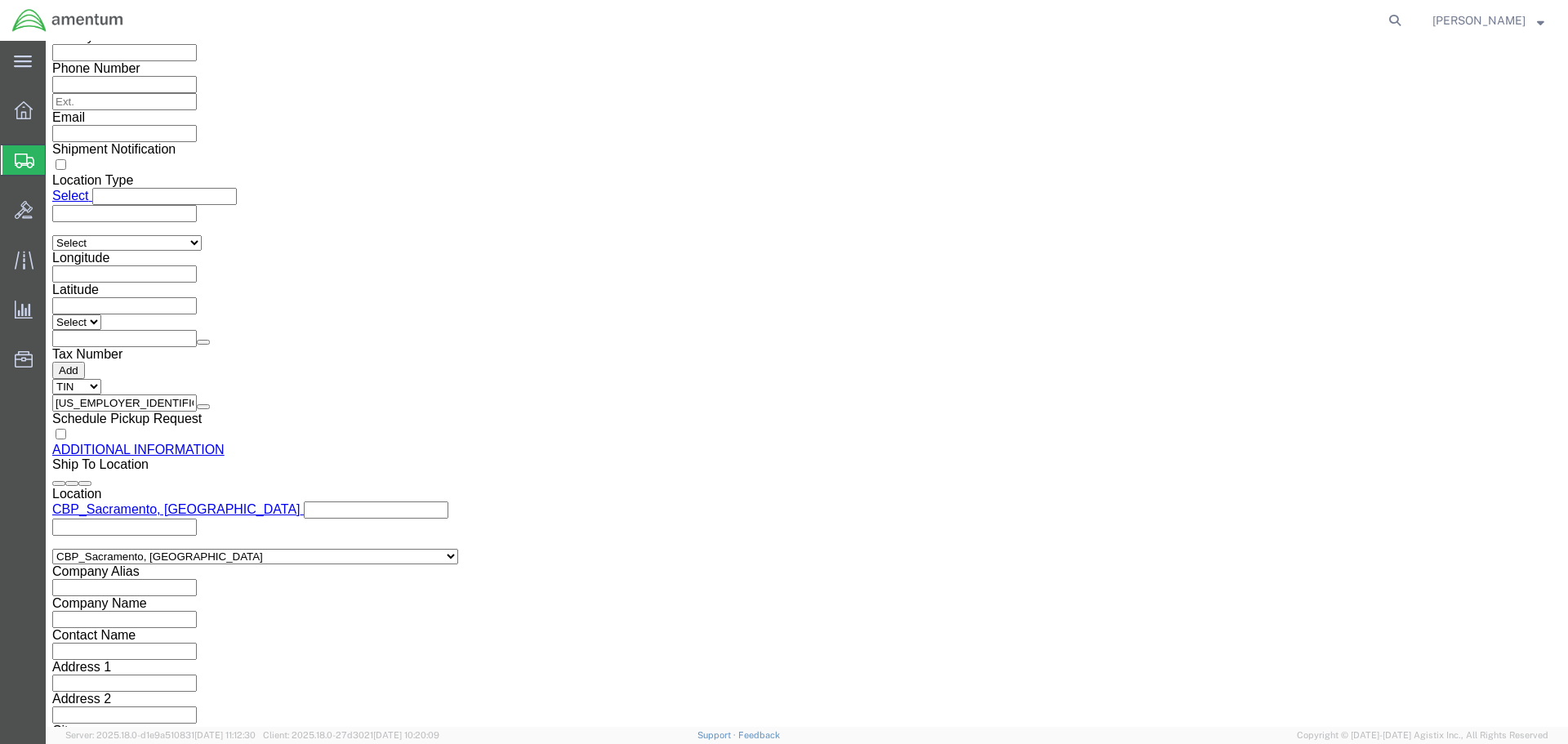
scroll to position [1936, 0]
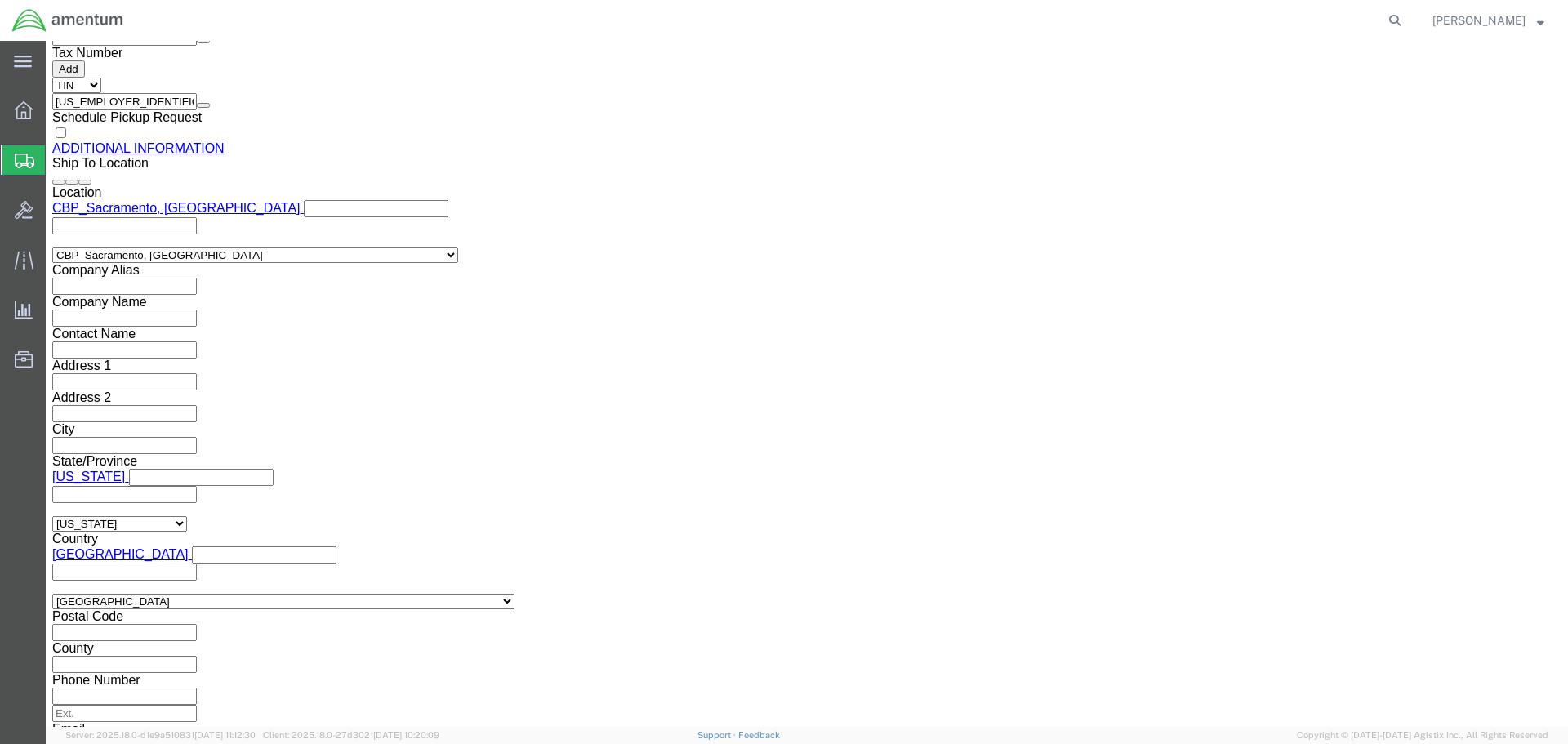
click button "Rate Shipment"
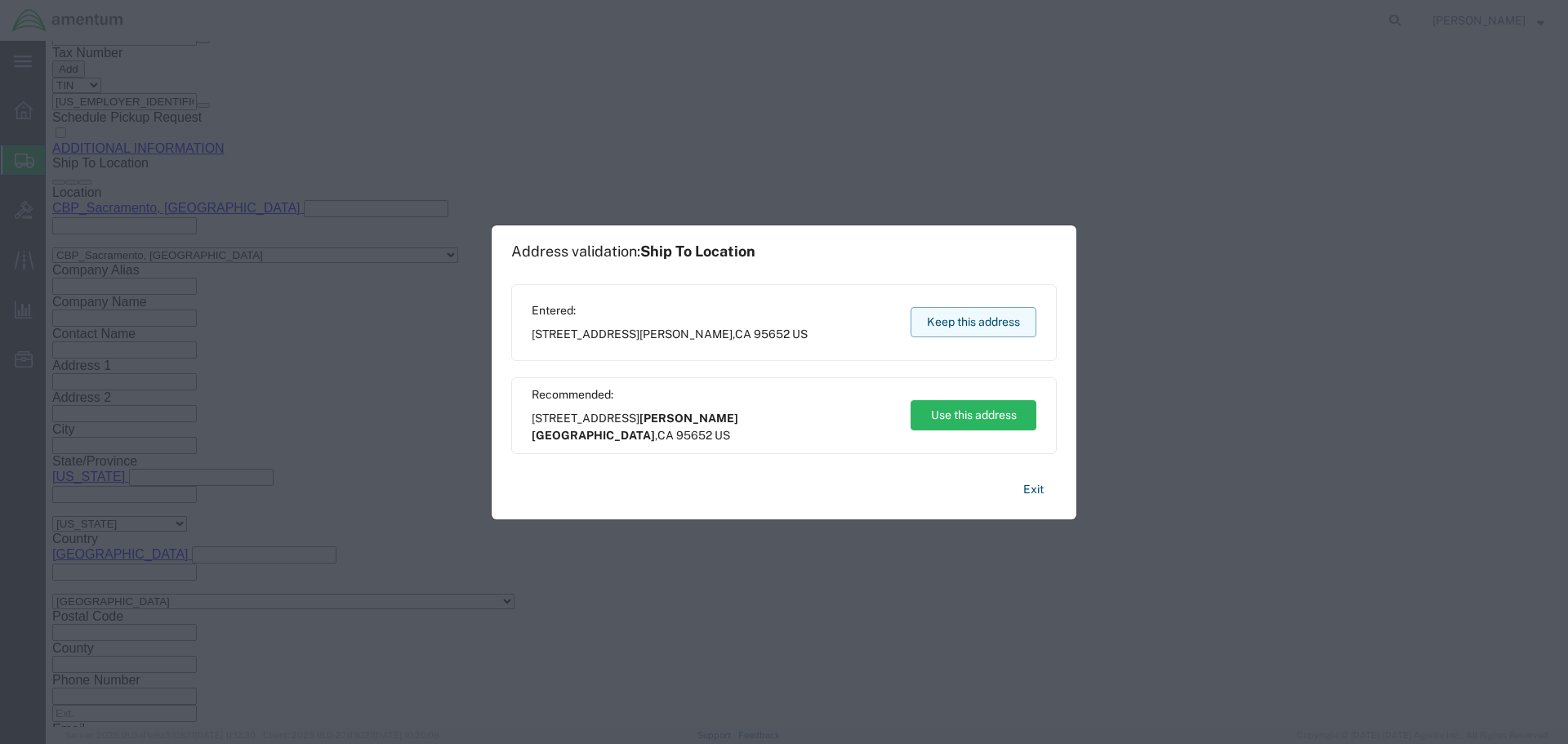
click at [986, 318] on button "Keep this address" at bounding box center [973, 322] width 126 height 30
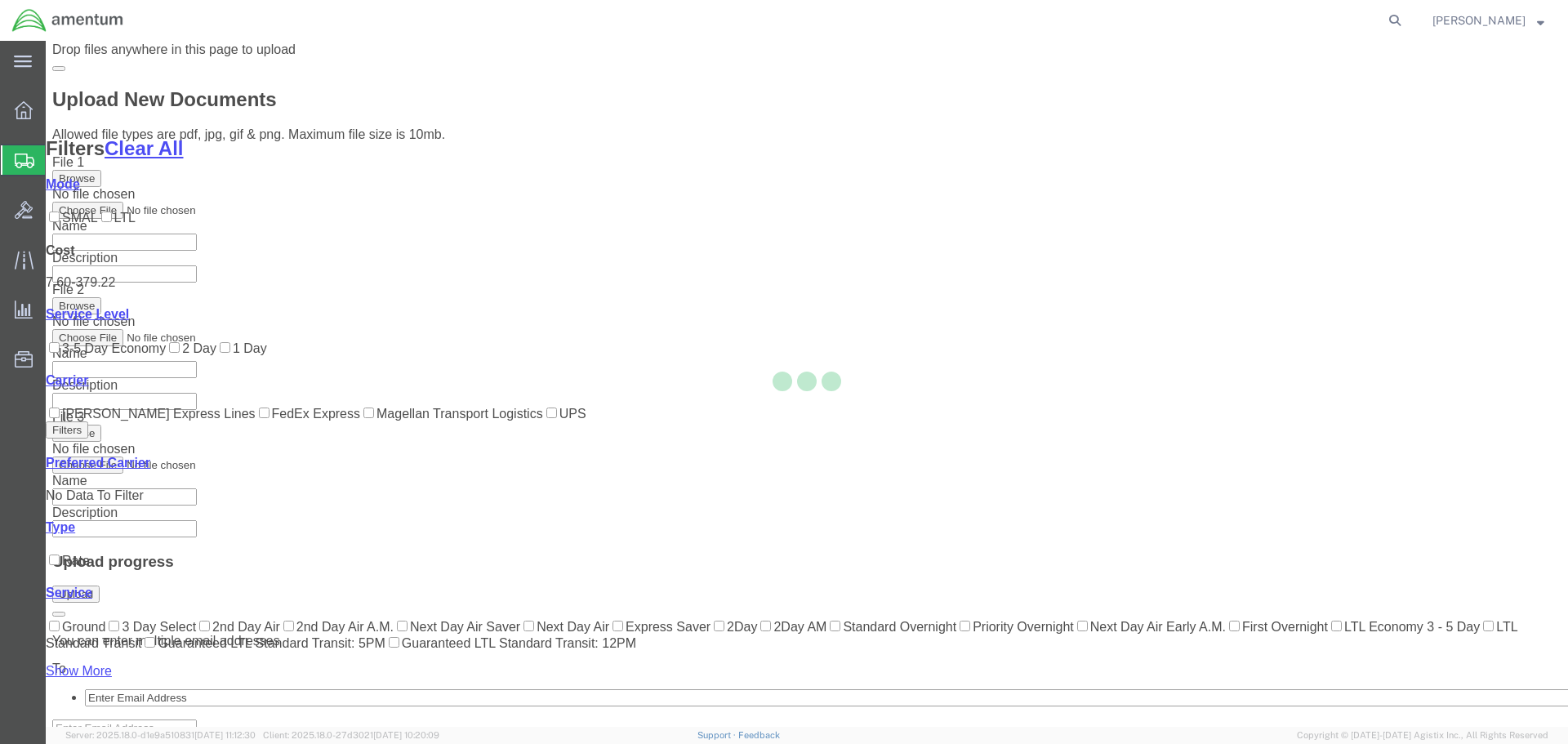
scroll to position [167, 0]
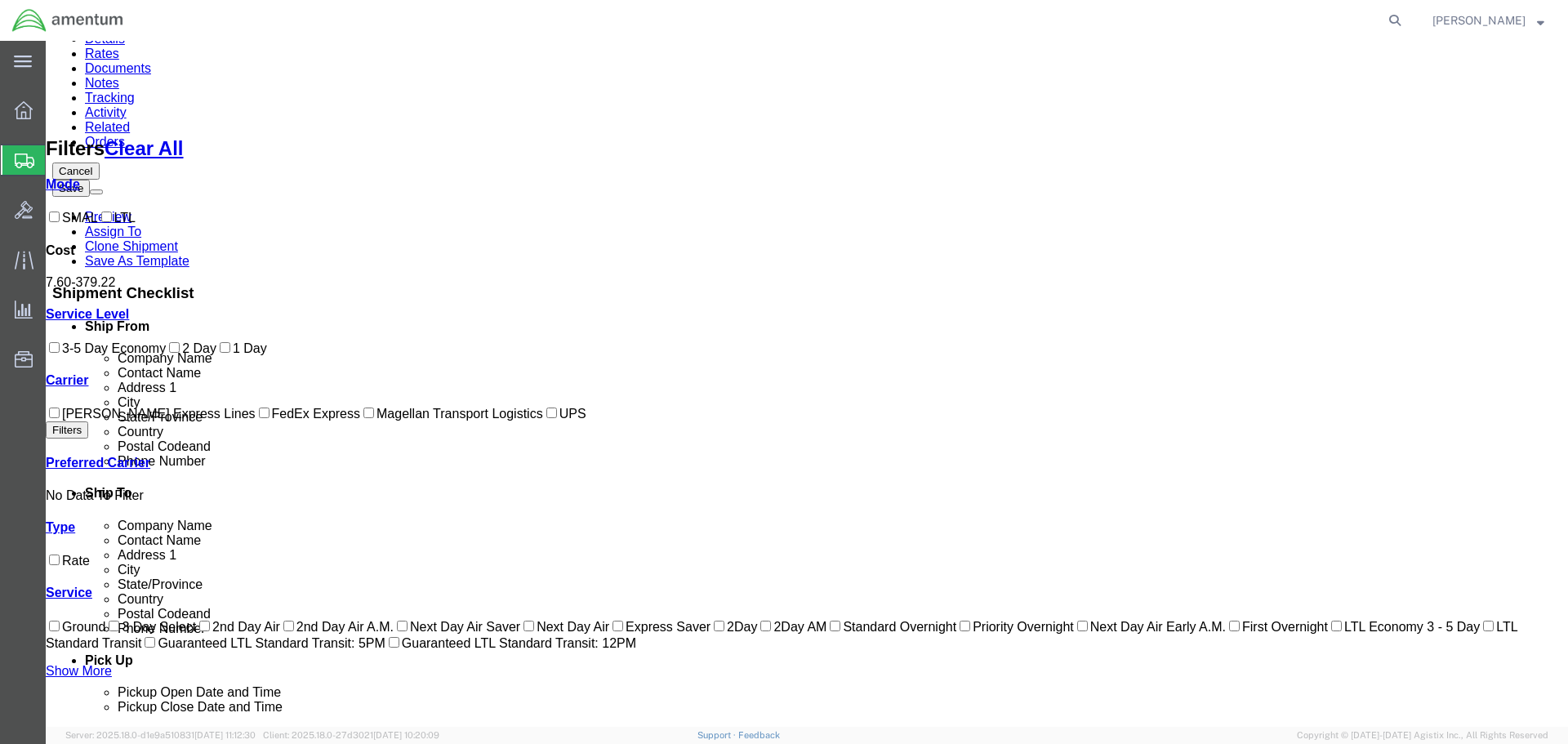
click at [256, 421] on label "FedEx Express" at bounding box center [308, 414] width 105 height 14
click at [259, 418] on input "FedEx Express" at bounding box center [263, 413] width 10 height 10
checkbox input "true"
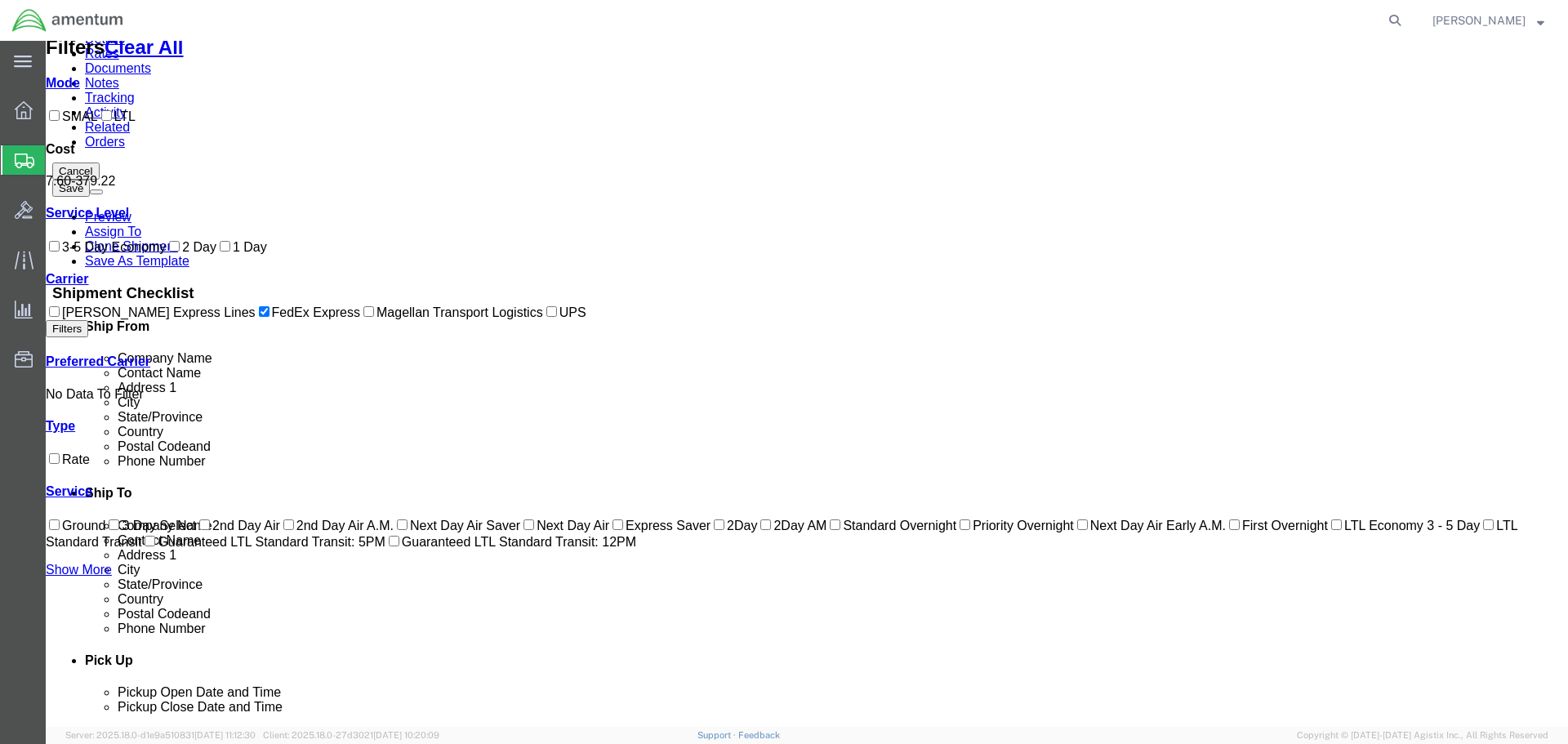
scroll to position [0, 0]
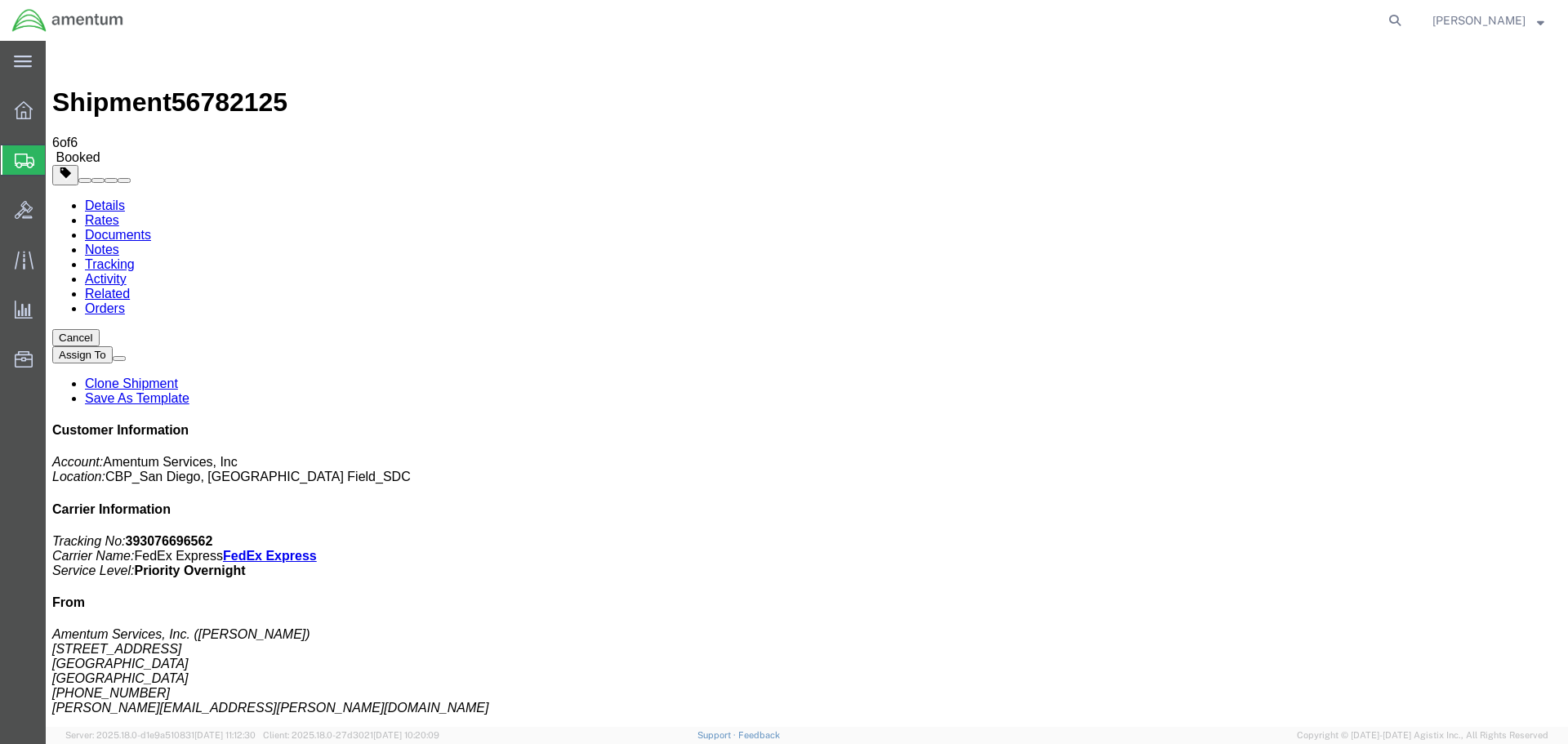
click at [119, 213] on link "Rates" at bounding box center [102, 220] width 34 height 14
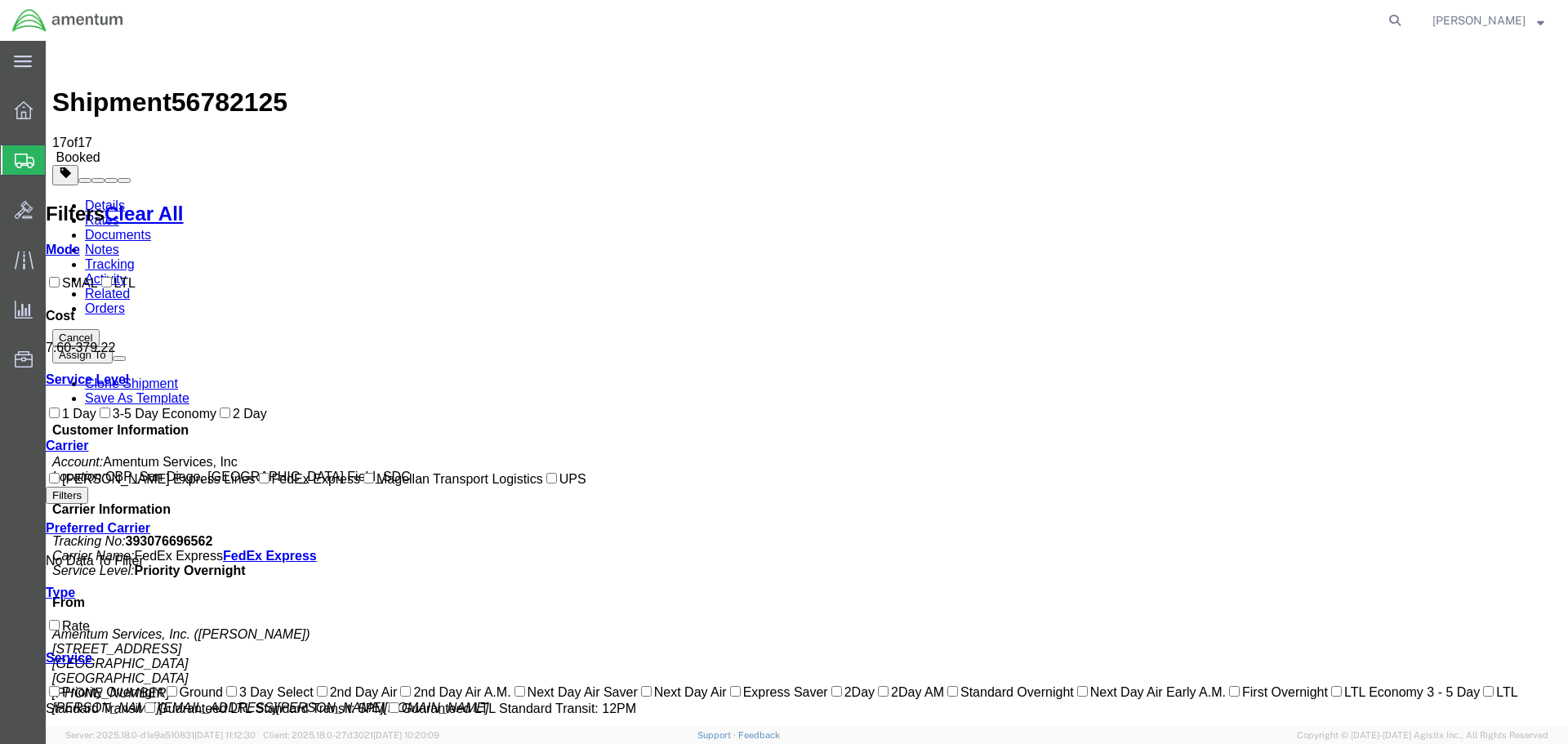
click at [86, 198] on link "Details" at bounding box center [105, 205] width 40 height 14
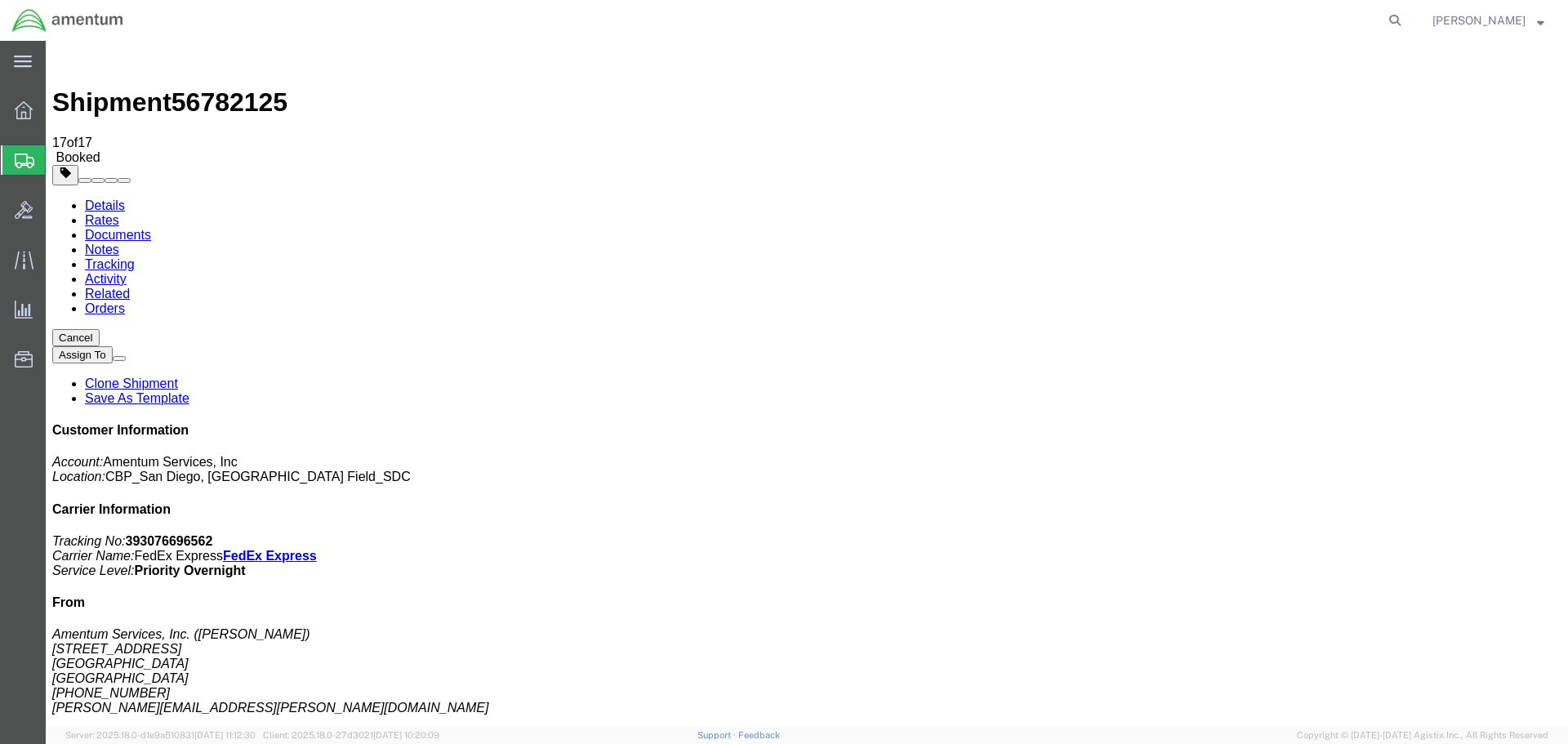
click link "Schedule pickup request"
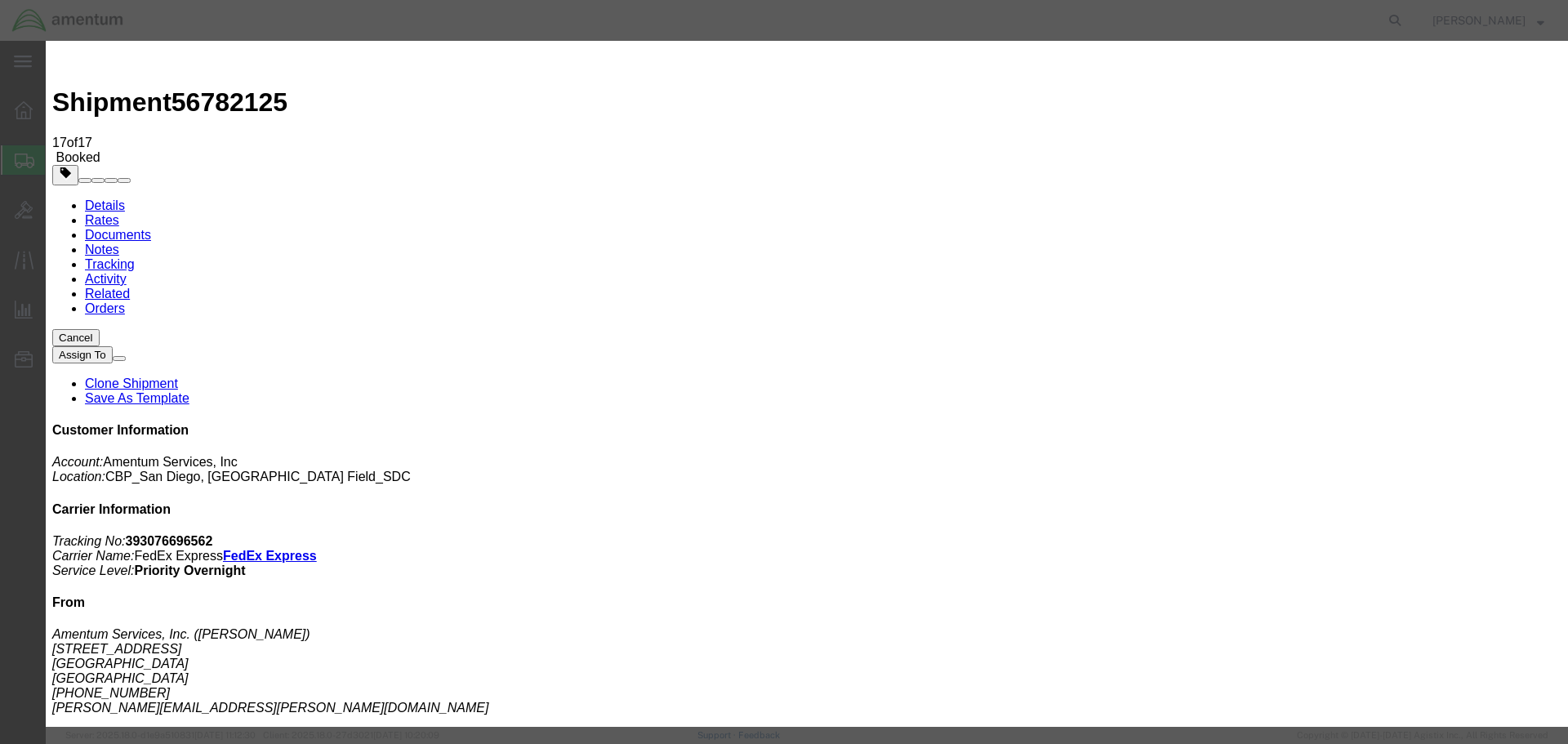
click button "Close"
